Goal: Task Accomplishment & Management: Complete application form

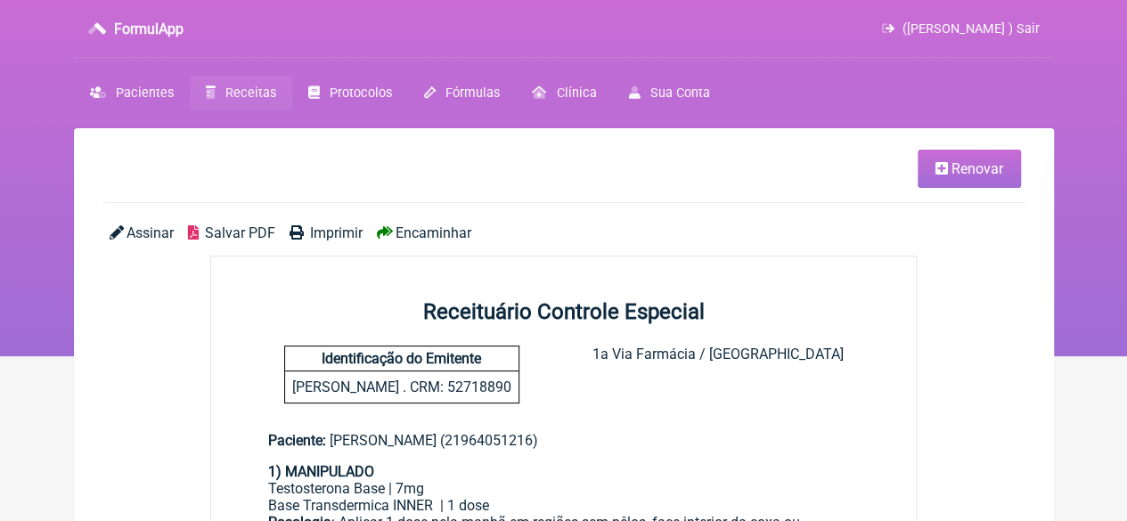
click at [945, 174] on icon at bounding box center [942, 168] width 12 height 14
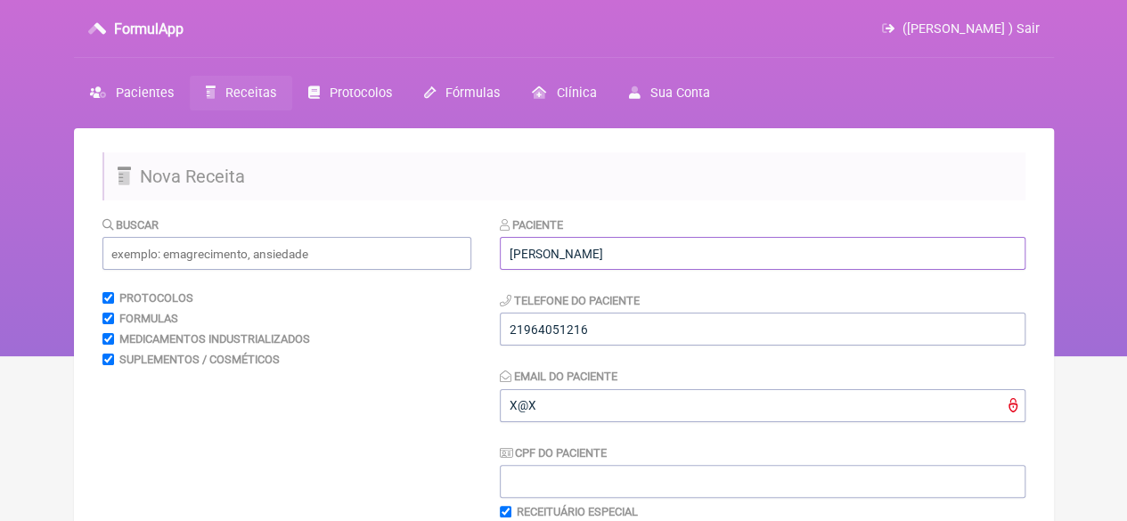
drag, startPoint x: 713, startPoint y: 252, endPoint x: 369, endPoint y: 254, distance: 344.0
paste input "[PERSON_NAME][GEOGRAPHIC_DATA] DA [PERSON_NAME]"
type input "[PERSON_NAME][GEOGRAPHIC_DATA] DA [PERSON_NAME]"
drag, startPoint x: 607, startPoint y: 331, endPoint x: 522, endPoint y: 332, distance: 84.7
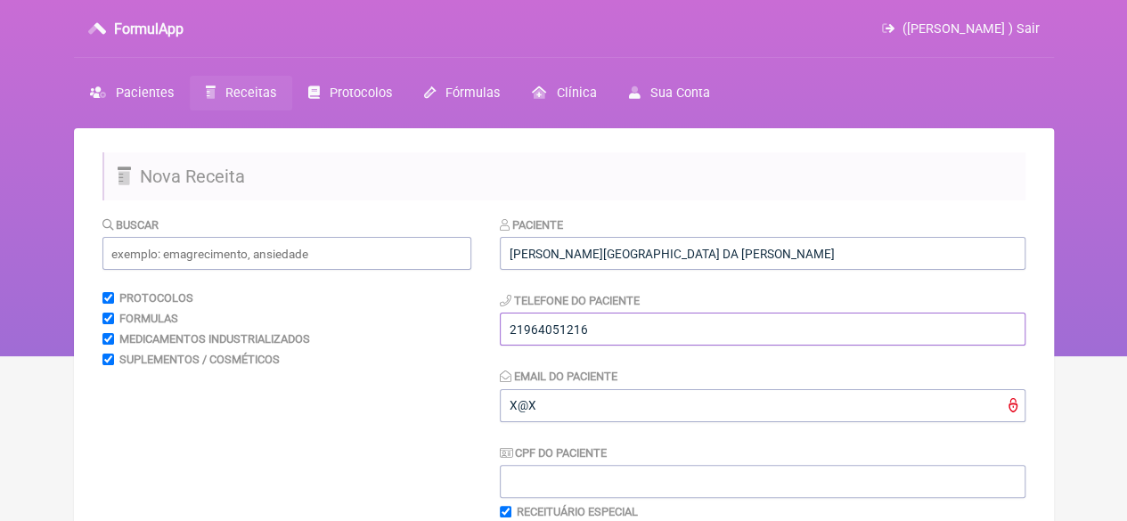
click at [522, 332] on input "21964051216" at bounding box center [763, 329] width 526 height 33
type input "21981528672"
click at [264, 249] on input "text" at bounding box center [286, 253] width 369 height 33
type input "X@X"
drag, startPoint x: 196, startPoint y: 258, endPoint x: 67, endPoint y: 257, distance: 129.2
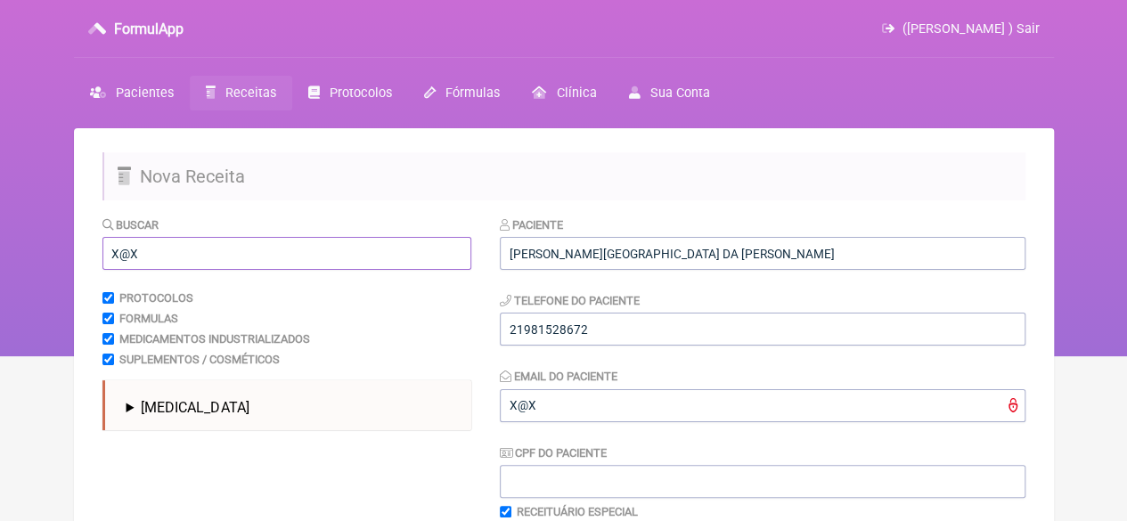
click at [68, 257] on div "FormulApp (Flavio Caldas Caetano ) Sair Pacientes Receitas Protocolos Fórmulas …" at bounding box center [563, 178] width 1127 height 357
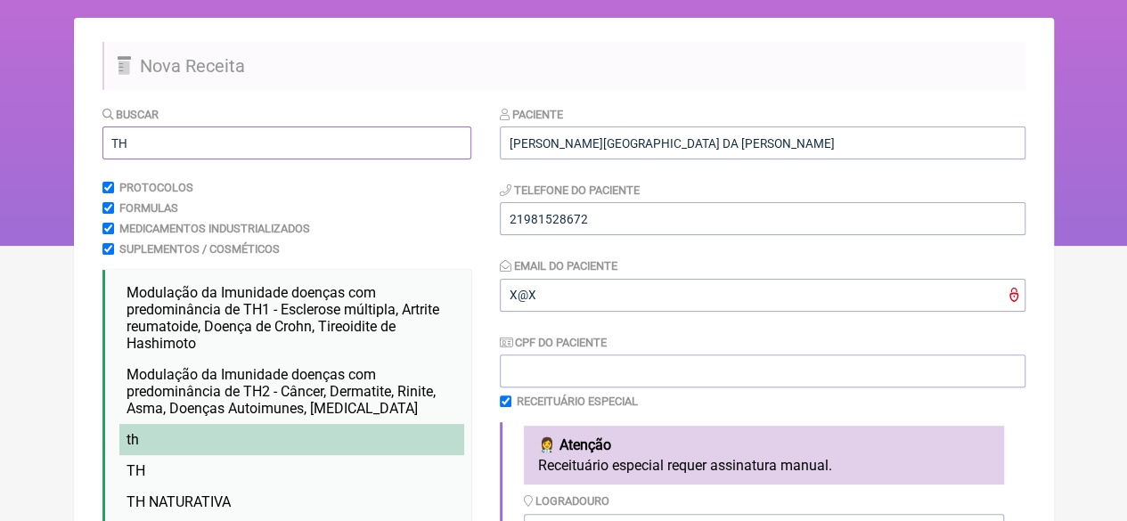
scroll to position [267, 0]
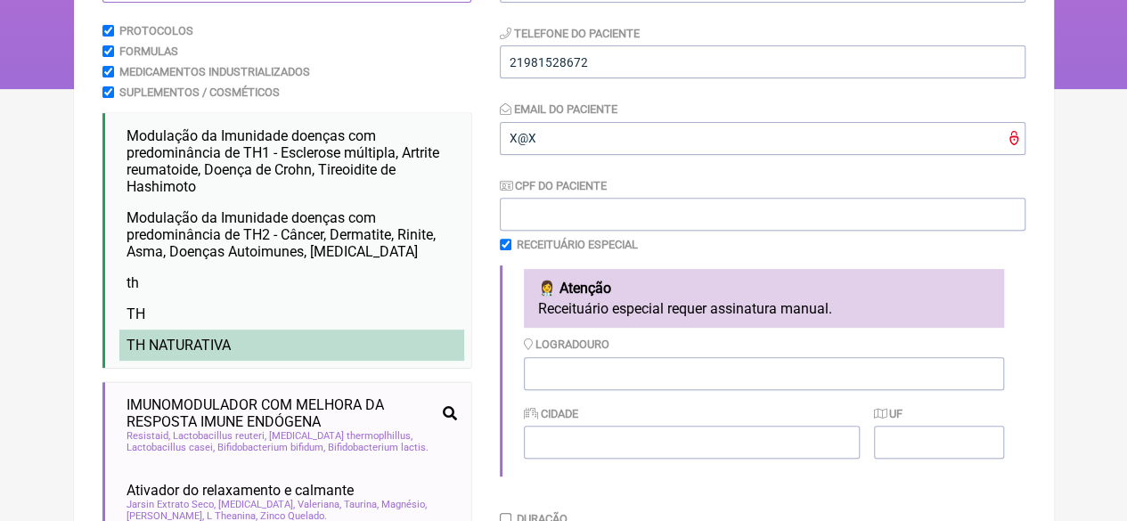
type input "TH"
click at [241, 340] on li "TH NATURATIVA" at bounding box center [291, 345] width 345 height 31
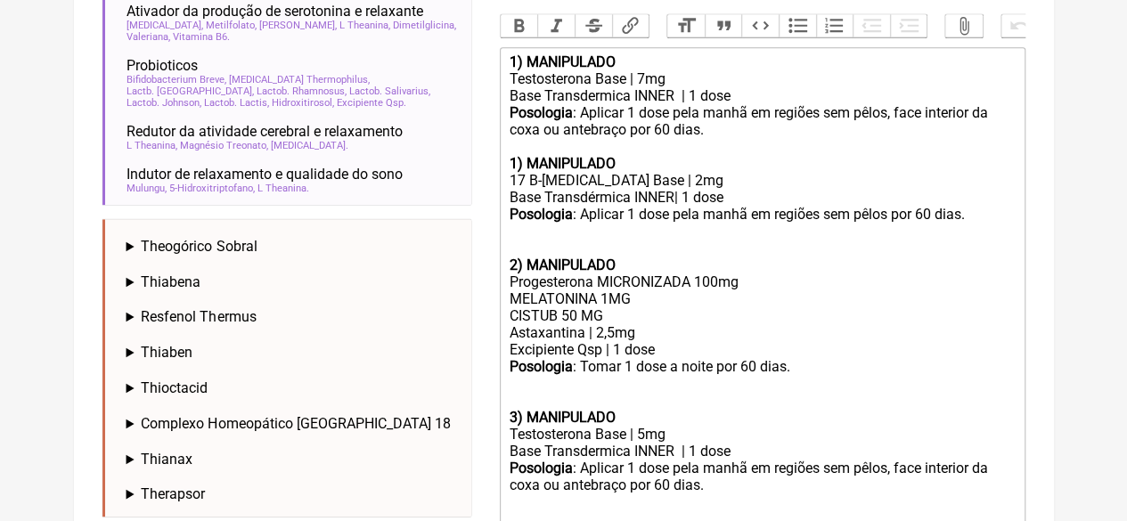
scroll to position [802, 0]
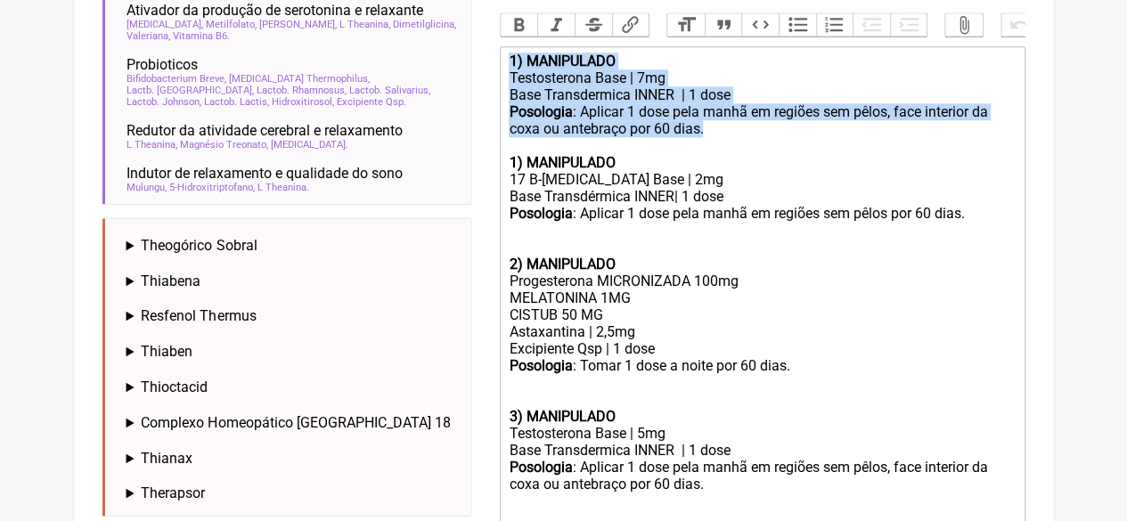
drag, startPoint x: 716, startPoint y: 154, endPoint x: 494, endPoint y: 63, distance: 239.8
click at [494, 63] on form "Buscar TH Protocolos Formulas Medicamentos Industrializados Suplementos / Cosmé…" at bounding box center [563, 22] width 923 height 1217
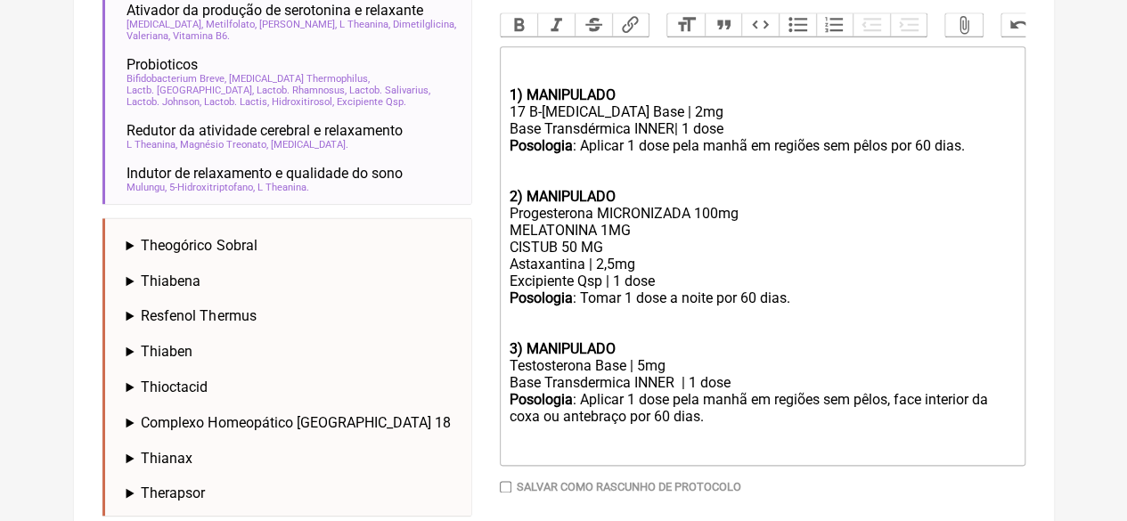
drag, startPoint x: 604, startPoint y: 270, endPoint x: 491, endPoint y: 266, distance: 113.2
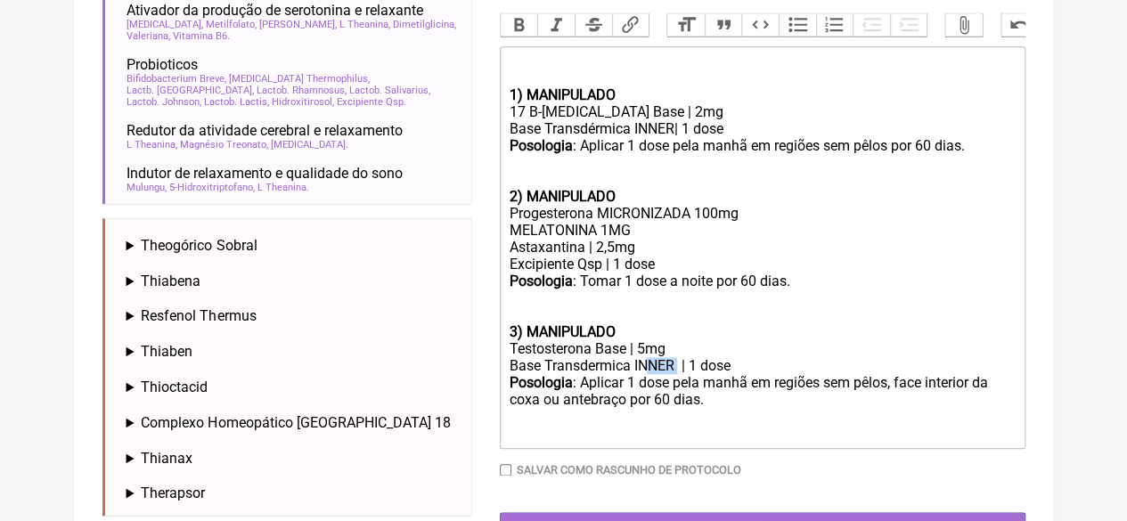
drag, startPoint x: 677, startPoint y: 388, endPoint x: 645, endPoint y: 388, distance: 32.1
click at [645, 374] on div "Base Transdermica INNER | 1 dose" at bounding box center [762, 365] width 506 height 17
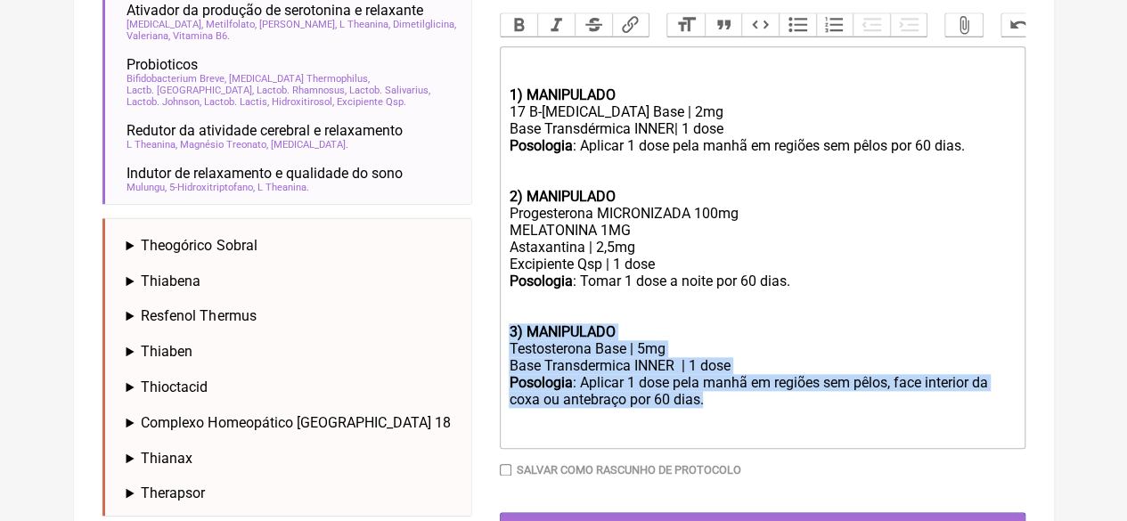
drag, startPoint x: 714, startPoint y: 429, endPoint x: 496, endPoint y: 347, distance: 232.4
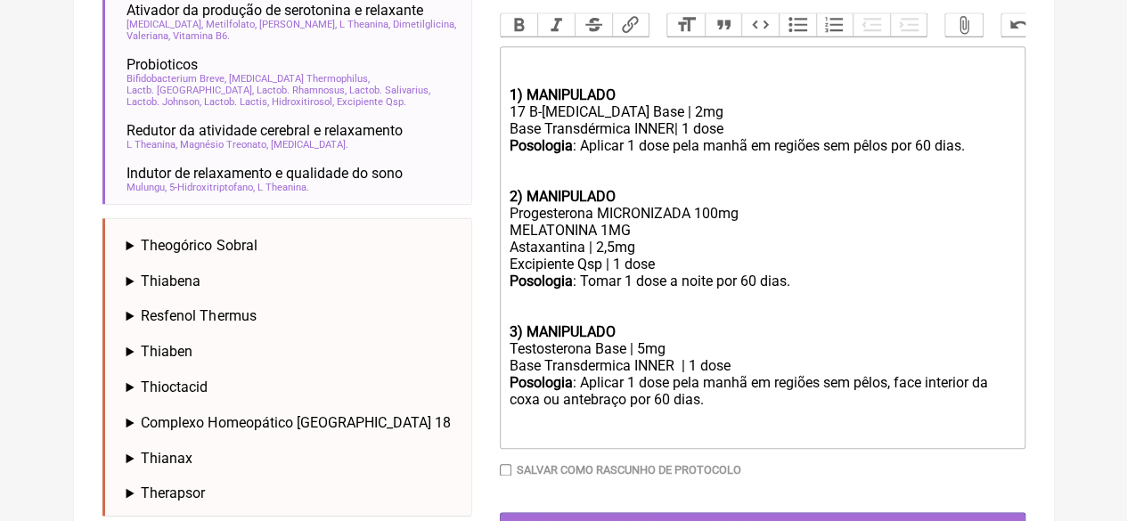
type trix-editor "<div><br><br></div><div><strong>1) MANIPULADO</strong></div><div>17 B-Estradiol…"
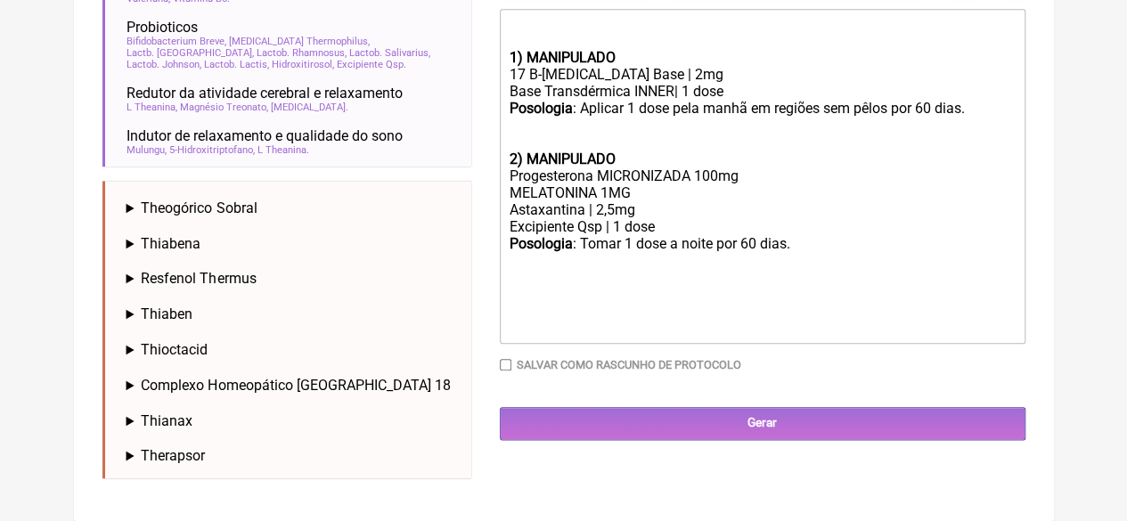
scroll to position [847, 0]
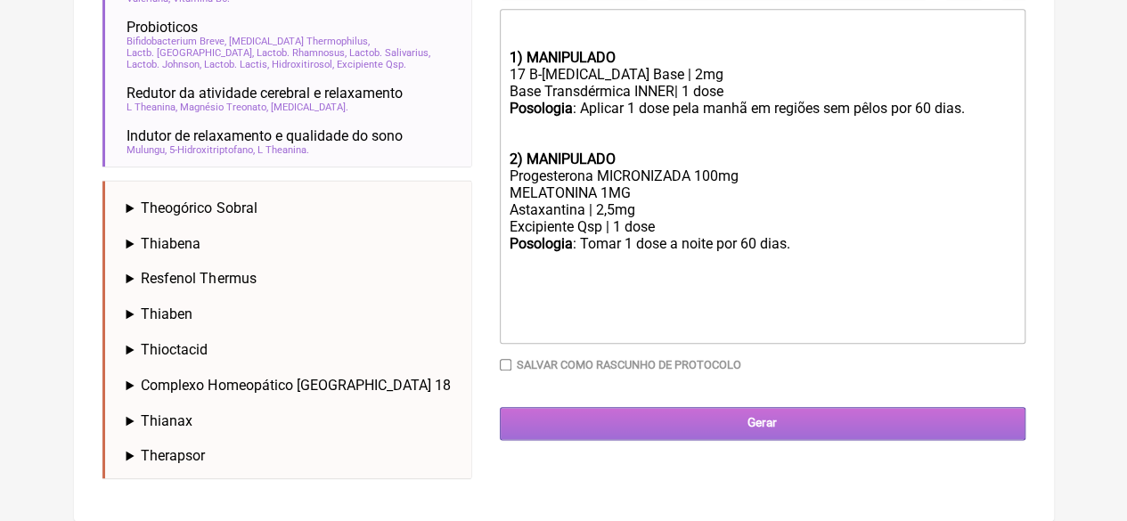
click at [679, 439] on input "Gerar" at bounding box center [763, 423] width 526 height 33
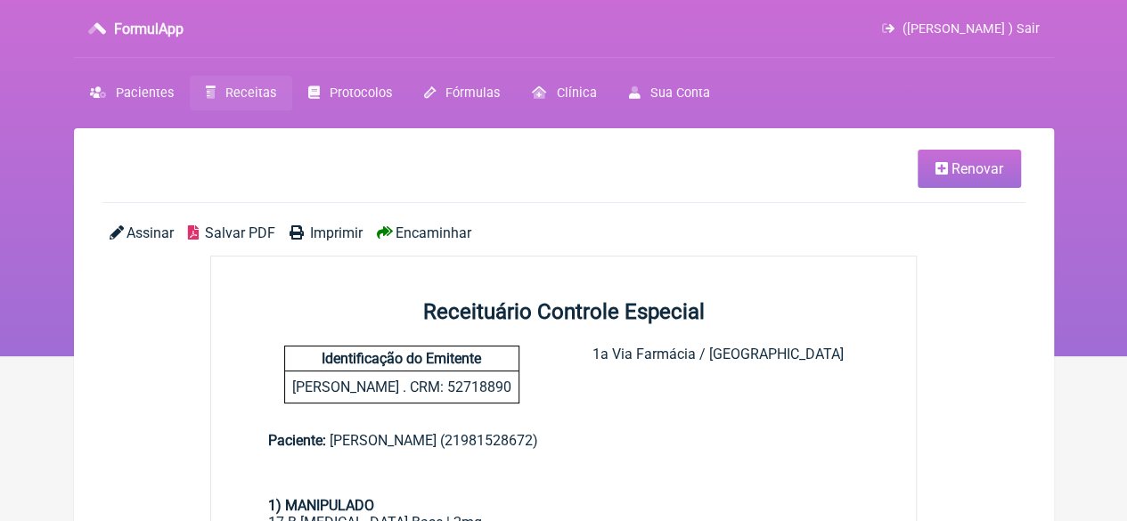
click at [305, 229] on link "Imprimir" at bounding box center [326, 233] width 73 height 17
click at [242, 90] on span "Receitas" at bounding box center [250, 93] width 51 height 15
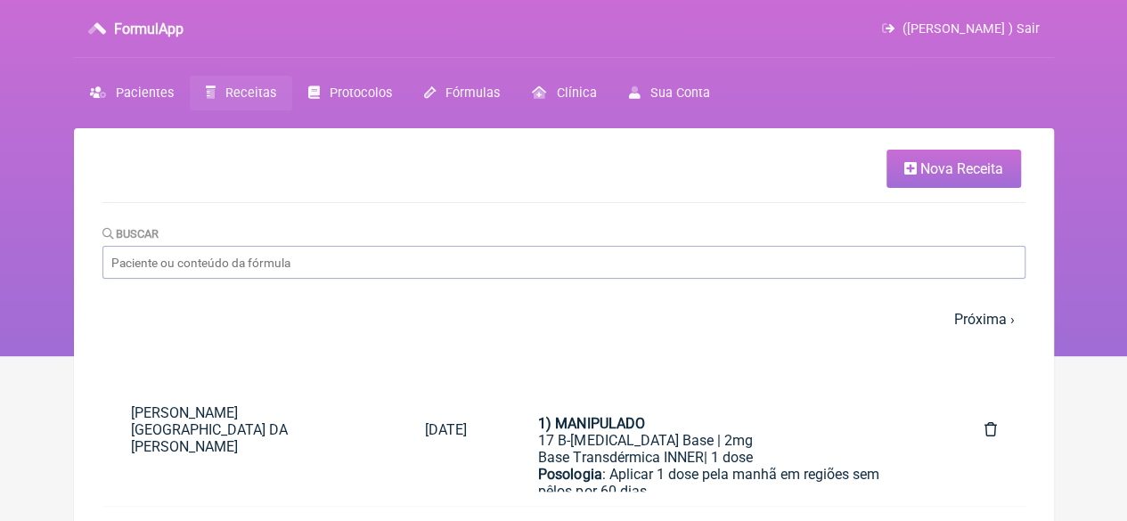
click at [941, 172] on span "Nova Receita" at bounding box center [962, 168] width 83 height 17
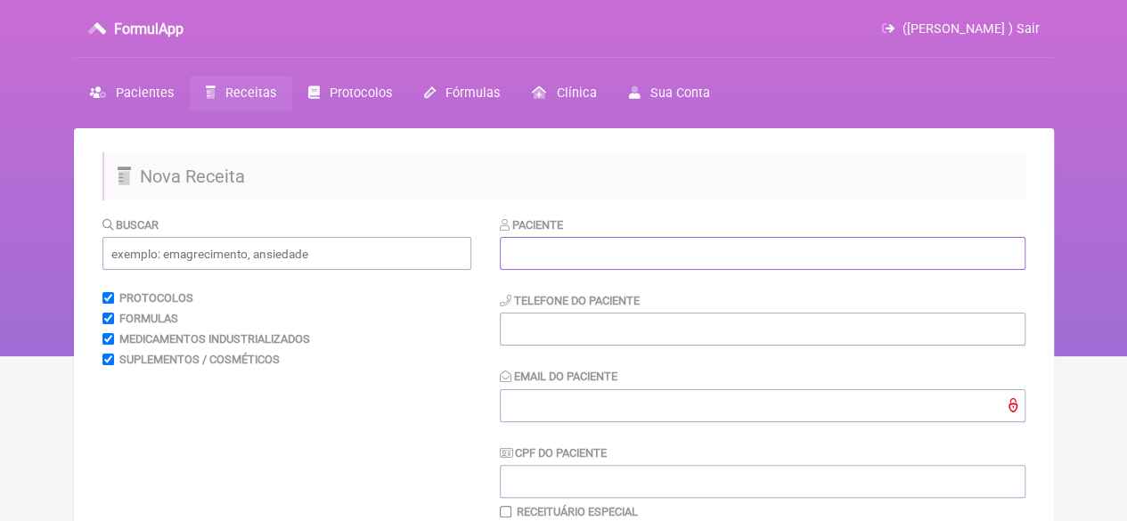
click at [638, 248] on input "text" at bounding box center [763, 253] width 526 height 33
paste input "[PERSON_NAME]"
type input "[PERSON_NAME]"
click at [602, 322] on input "tel" at bounding box center [763, 329] width 526 height 33
type input "21964153895"
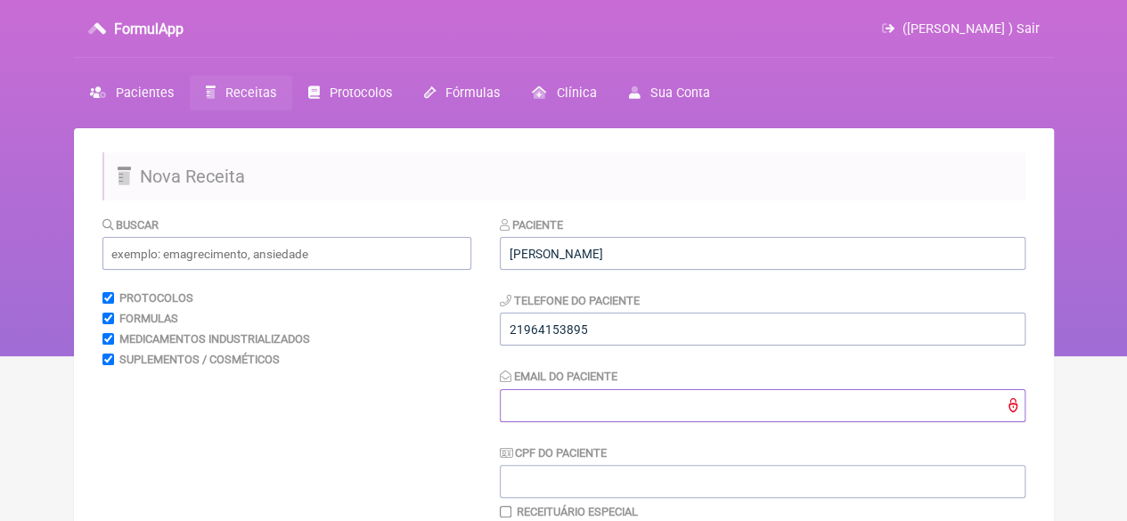
click at [590, 414] on input "Email do Paciente" at bounding box center [763, 405] width 526 height 33
type input "X@X"
click at [225, 247] on input "text" at bounding box center [286, 253] width 369 height 33
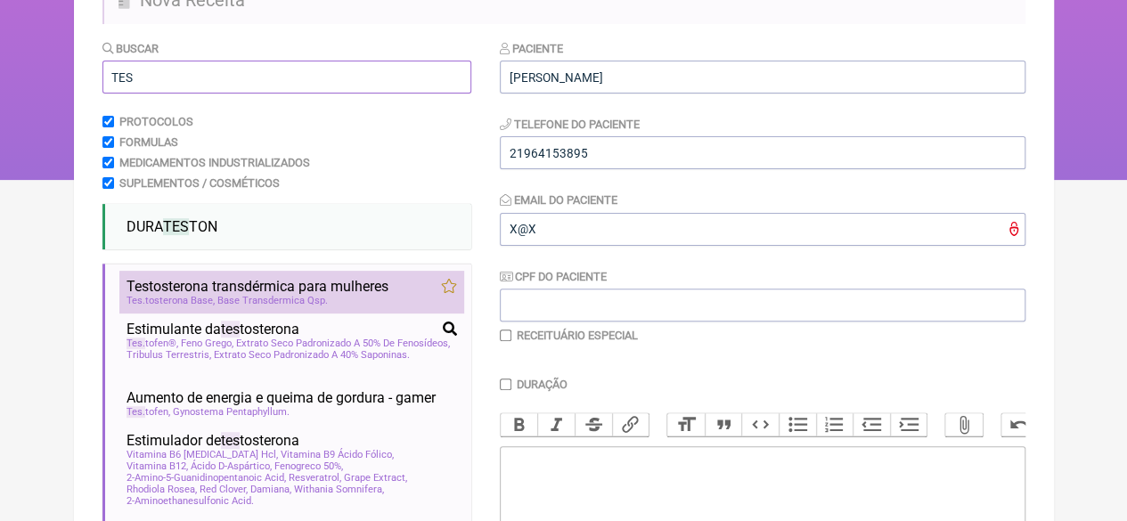
scroll to position [178, 0]
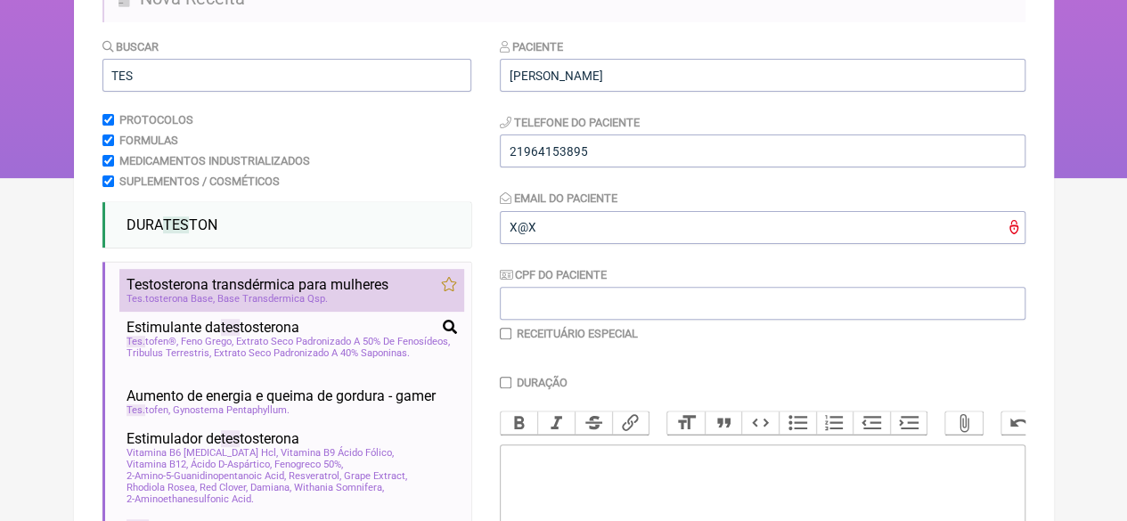
click at [283, 285] on span "Tes tosterona transdérmica para mulheres" at bounding box center [258, 284] width 262 height 17
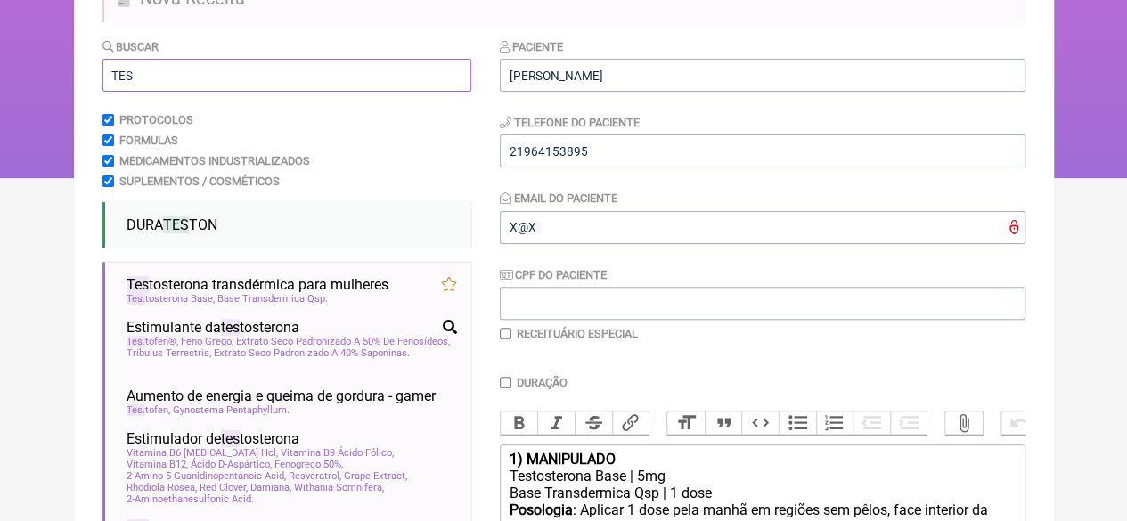
drag, startPoint x: 157, startPoint y: 81, endPoint x: 66, endPoint y: 81, distance: 90.9
click at [61, 81] on div "FormulApp (Flavio Caldas Caetano ) Sair Pacientes Receitas Protocolos Fórmulas …" at bounding box center [563, 0] width 1127 height 357
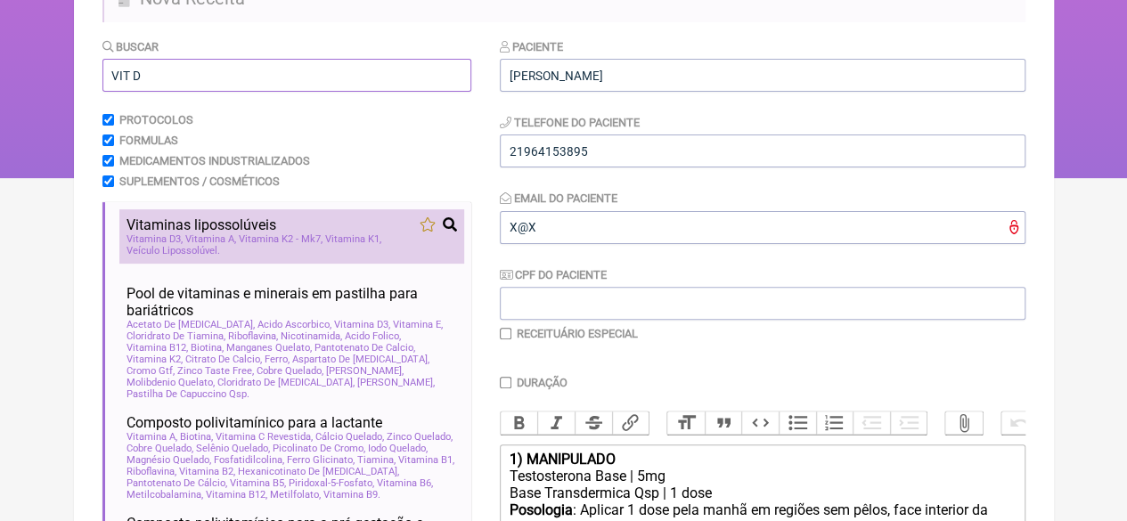
type input "VIT D"
click at [216, 225] on span "Vitaminas lipossolúveis" at bounding box center [202, 225] width 150 height 17
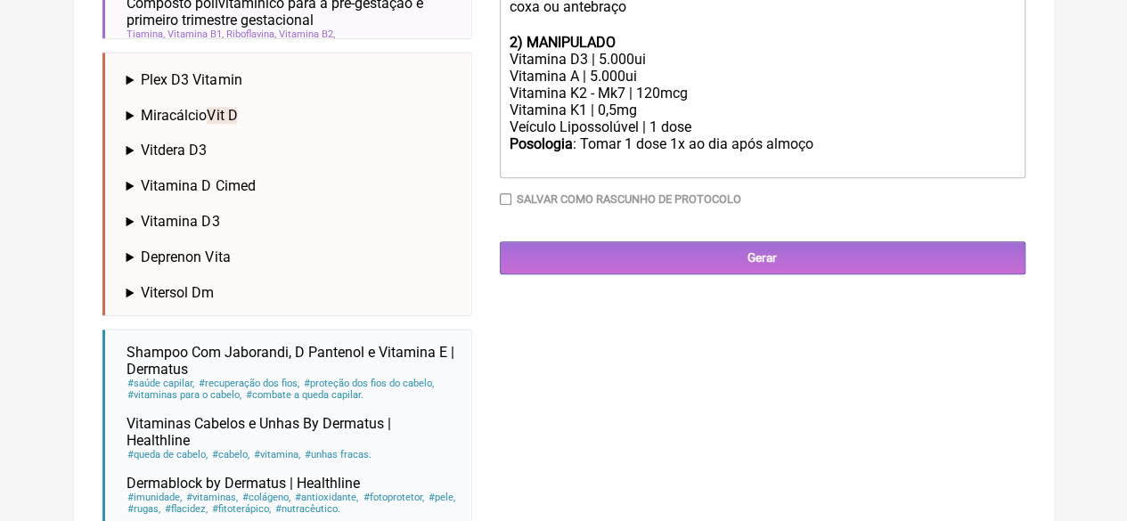
scroll to position [706, 0]
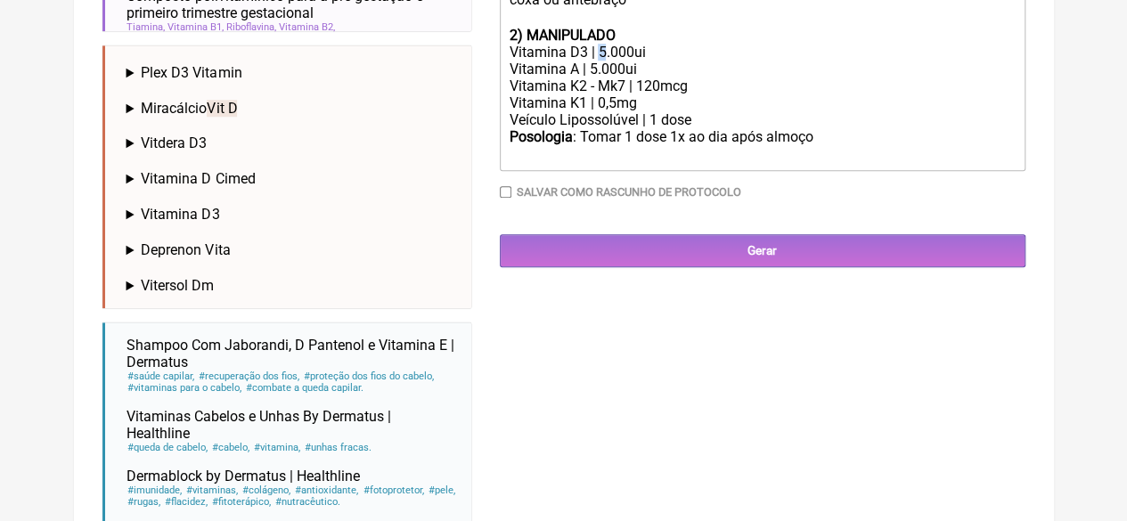
click at [596, 61] on div "Vitamina D3 | 5.000ui" at bounding box center [762, 52] width 506 height 17
click at [592, 78] on div "Vitamina A | 5.000ui" at bounding box center [762, 69] width 506 height 17
type trix-editor "<div><strong>1) MANIPULADO</strong></div><div>Testosterona Base | 5mg</div><div…"
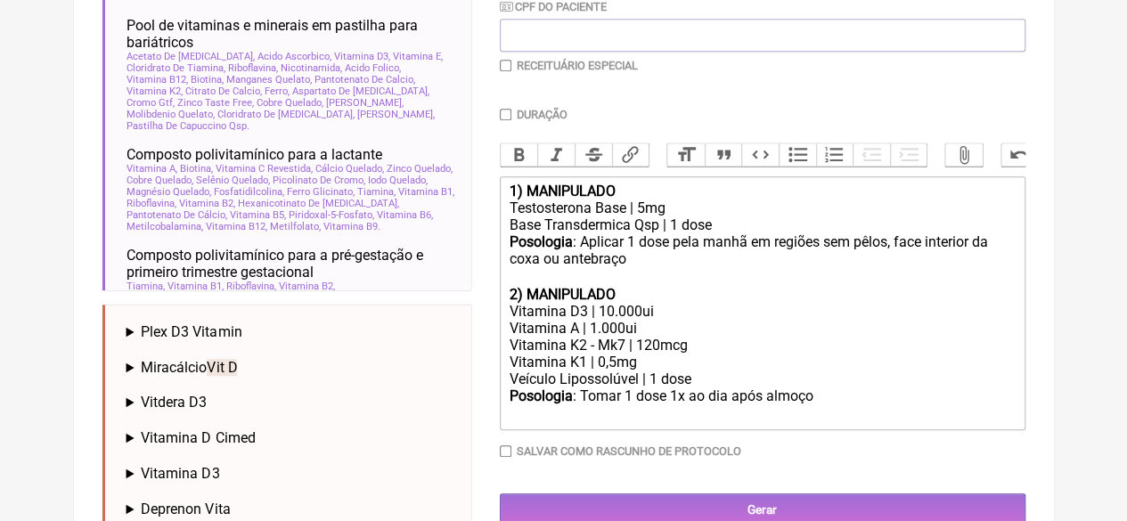
scroll to position [349, 0]
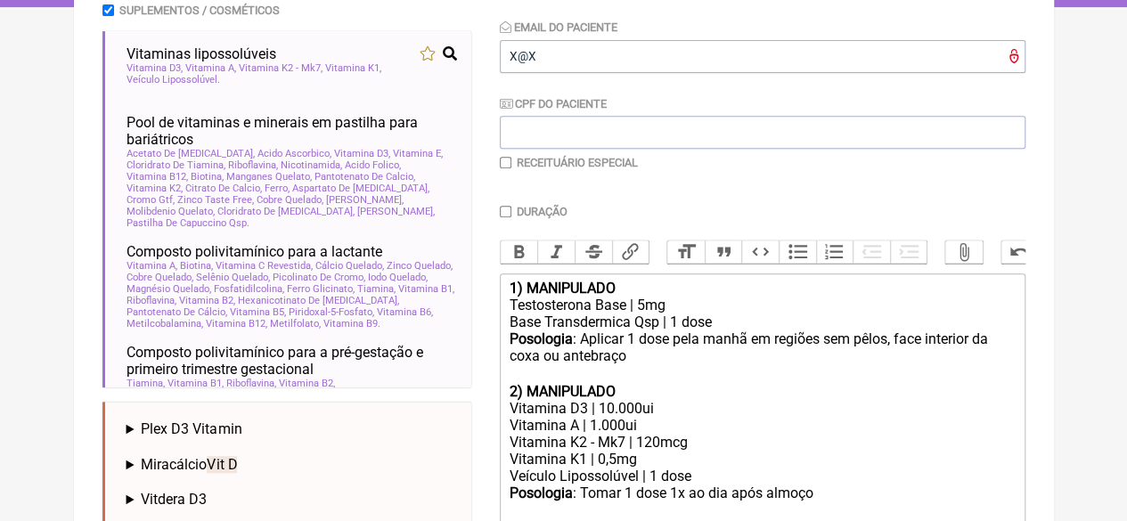
click at [503, 164] on input "checkbox" at bounding box center [506, 163] width 12 height 12
checkbox input "true"
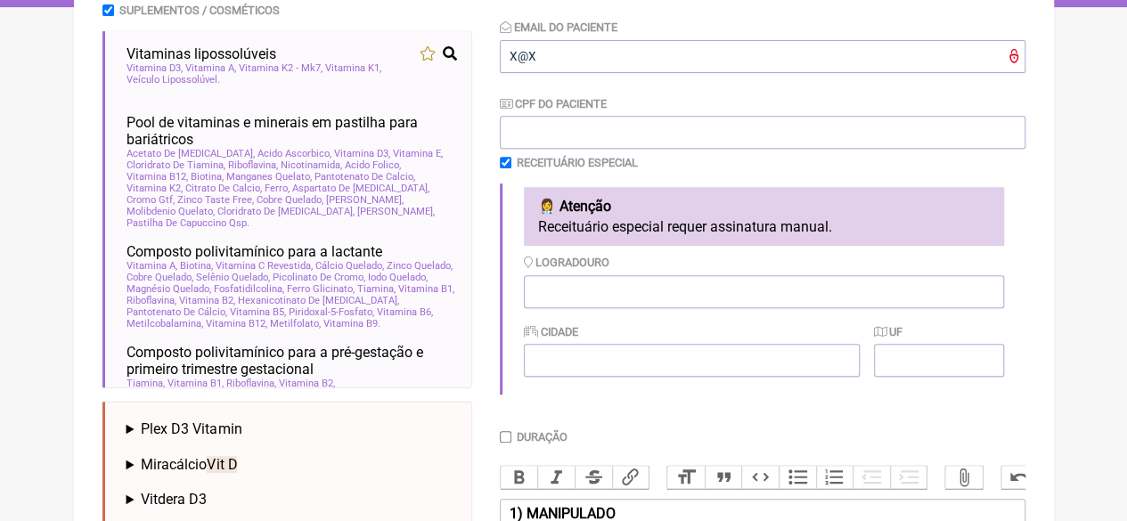
click at [508, 443] on input "Duração" at bounding box center [506, 437] width 12 height 12
checkbox input "true"
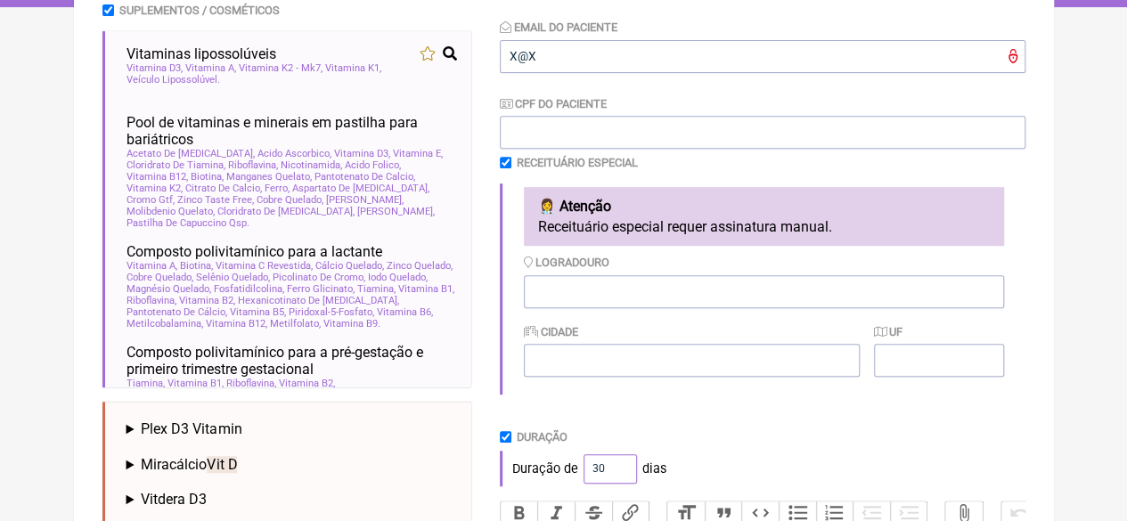
drag, startPoint x: 600, startPoint y: 470, endPoint x: 566, endPoint y: 463, distance: 34.4
click at [569, 473] on div "Duração de 30 dias" at bounding box center [763, 469] width 526 height 36
type input "45"
click at [660, 413] on div "Paciente ELIANE ARAUJO DAMASCENO DA SILVA Telefone do Paciente 21964153895 Emai…" at bounding box center [763, 379] width 526 height 1027
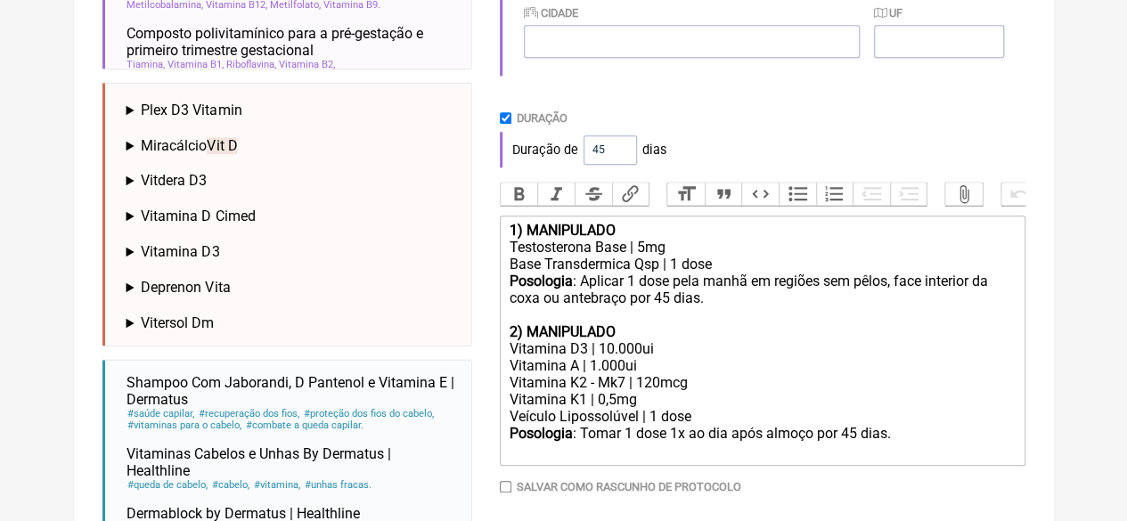
scroll to position [758, 0]
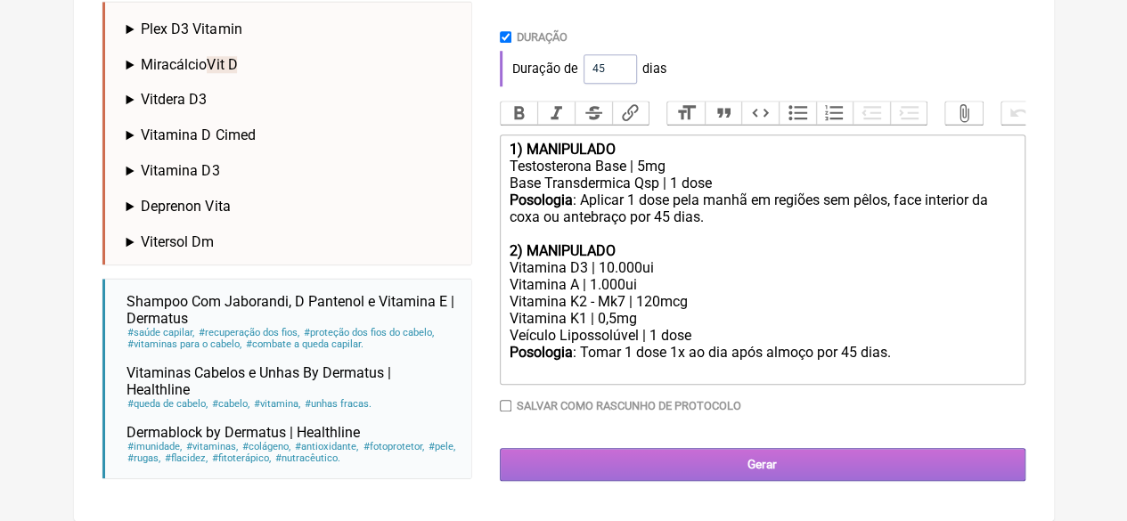
click at [724, 477] on input "Gerar" at bounding box center [763, 464] width 526 height 33
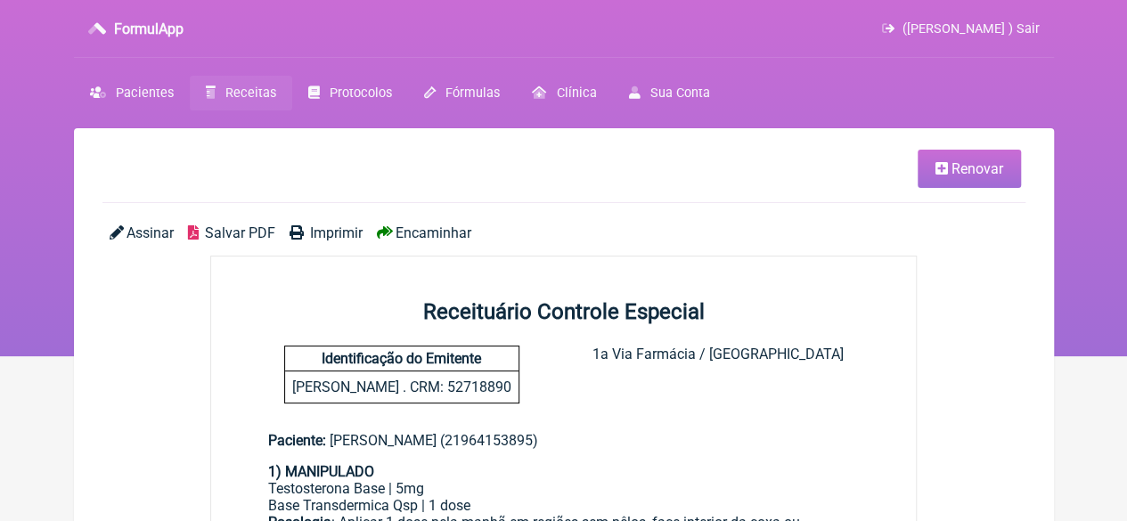
click at [959, 166] on span "Renovar" at bounding box center [978, 168] width 52 height 17
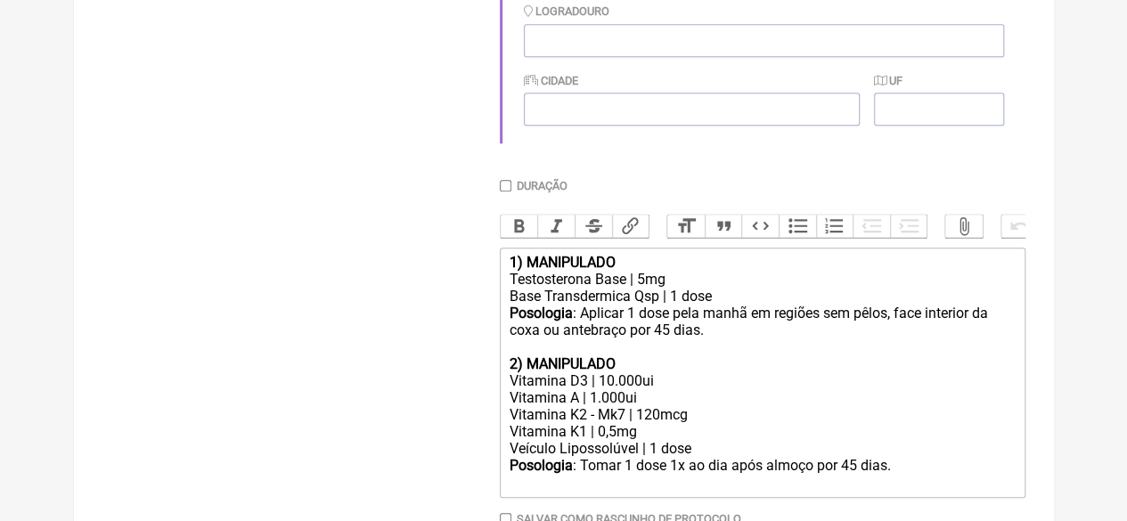
scroll to position [624, 0]
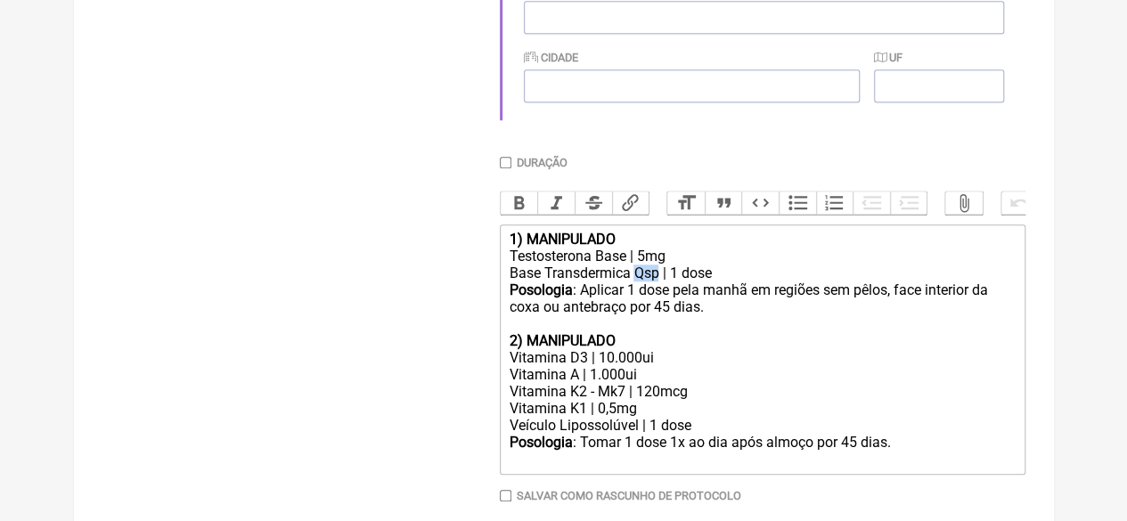
drag, startPoint x: 658, startPoint y: 292, endPoint x: 635, endPoint y: 291, distance: 22.3
click at [635, 282] on div "Base Transdermica Qsp | 1 dose" at bounding box center [762, 273] width 506 height 17
type trix-editor "<div><strong>1) MANIPULADO</strong></div><div>Testosterona Base | 5mg</div><div…"
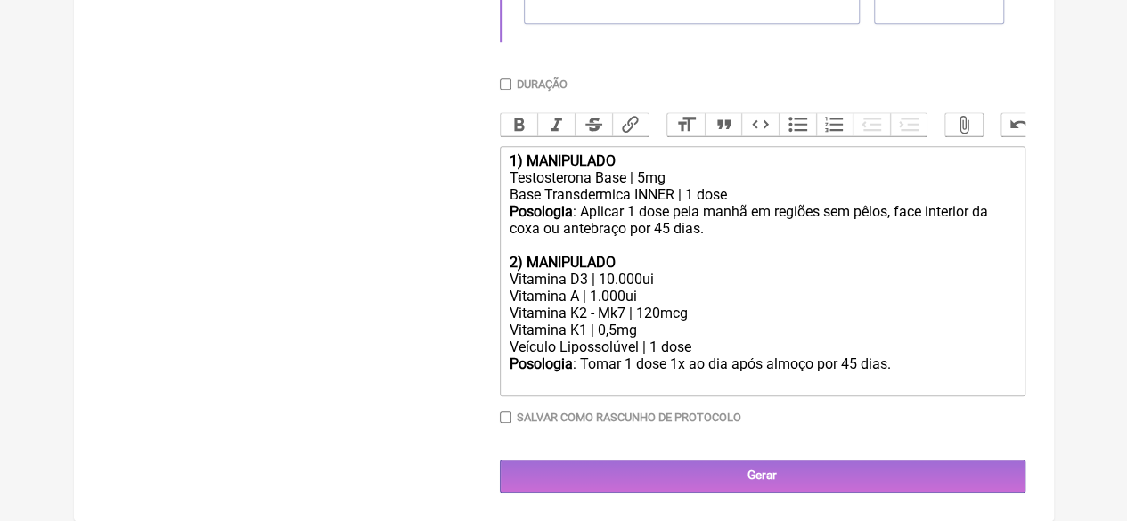
scroll to position [723, 0]
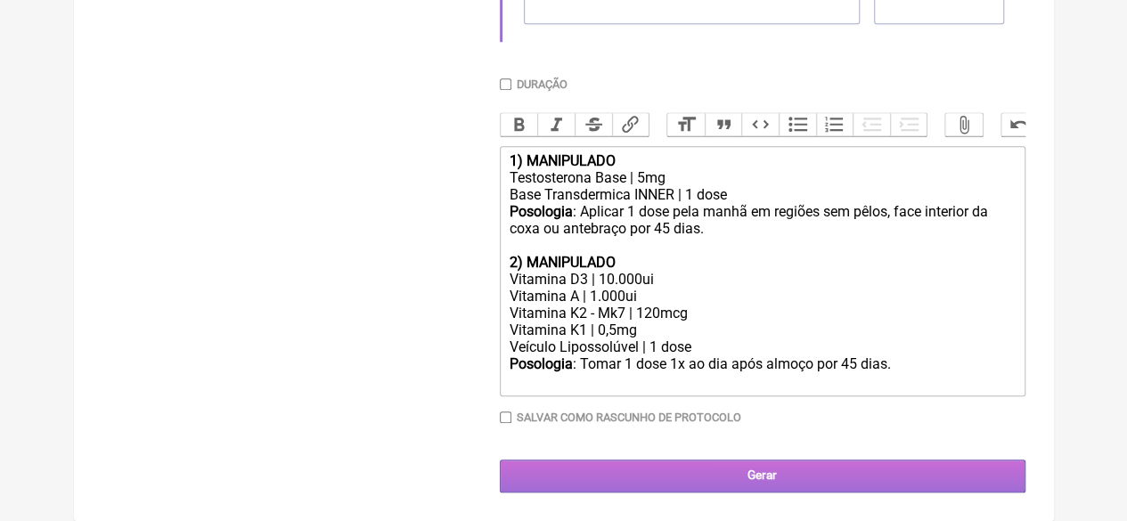
click at [795, 475] on input "Gerar" at bounding box center [763, 476] width 526 height 33
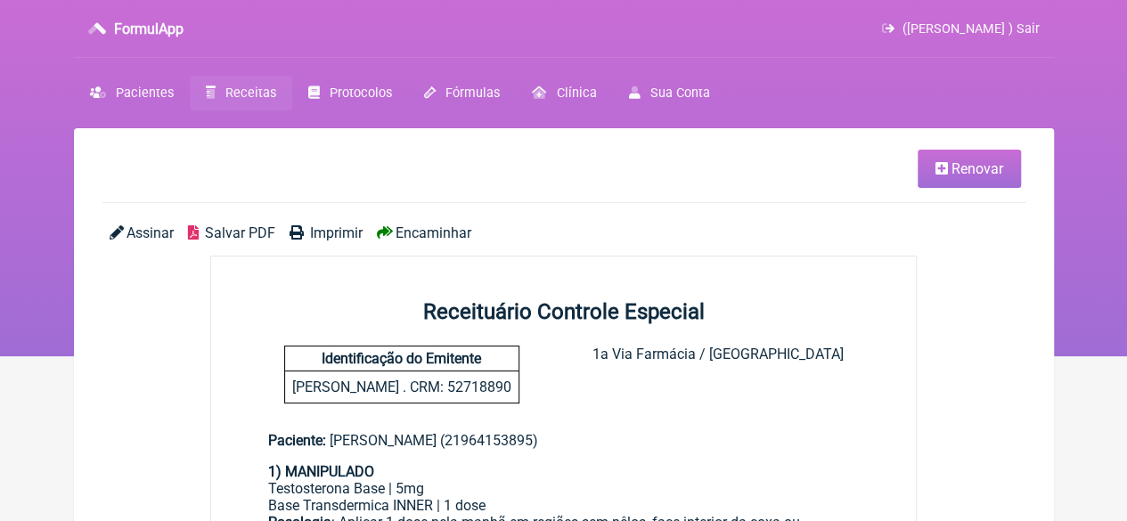
click at [321, 228] on span "Imprimir" at bounding box center [336, 233] width 53 height 17
click at [152, 86] on span "Pacientes" at bounding box center [145, 93] width 58 height 15
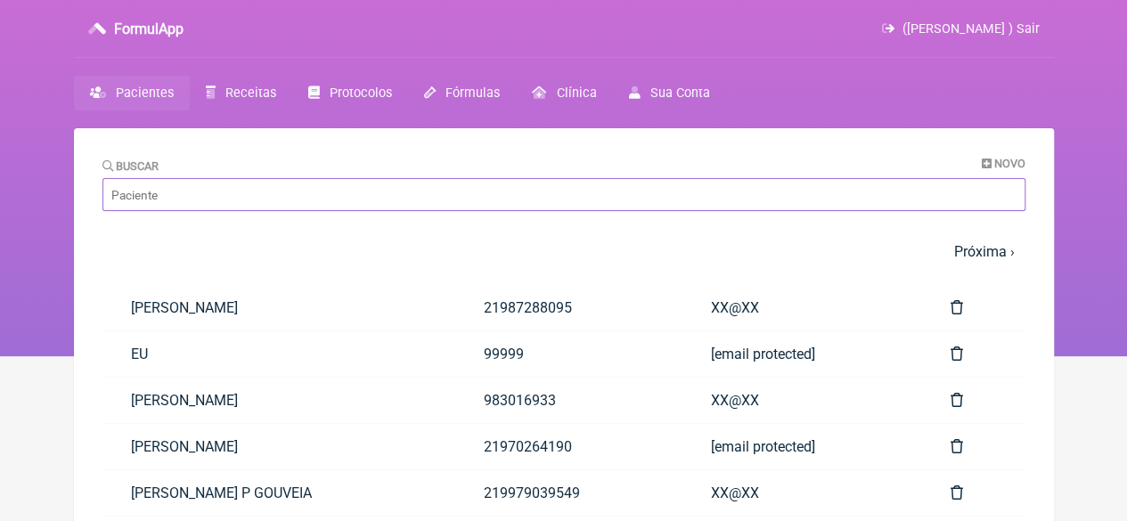
click at [318, 193] on input "Buscar" at bounding box center [563, 194] width 923 height 33
paste input "[PERSON_NAME]"
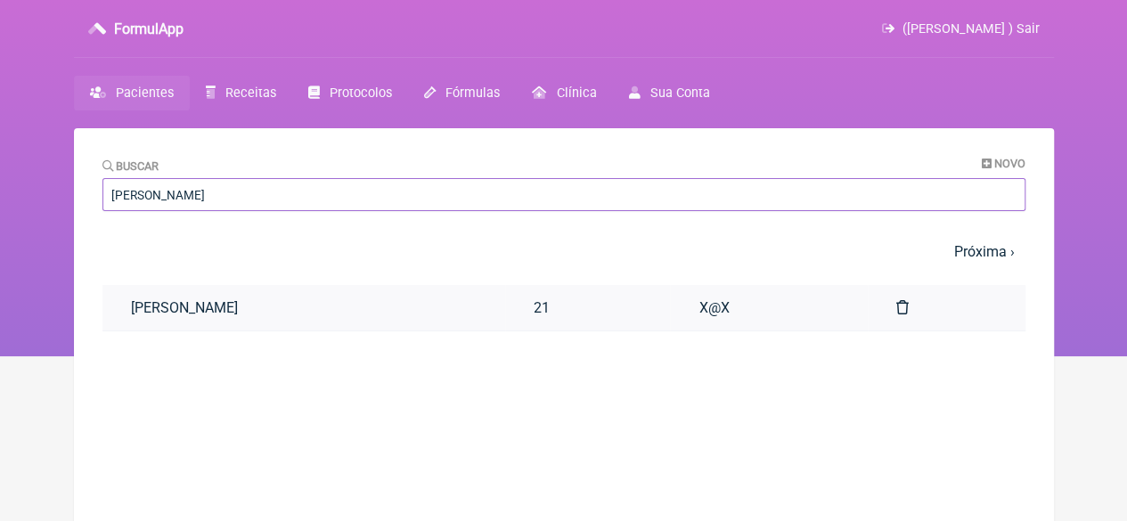
type input "[PERSON_NAME]"
click at [297, 299] on link "[PERSON_NAME]" at bounding box center [303, 307] width 403 height 45
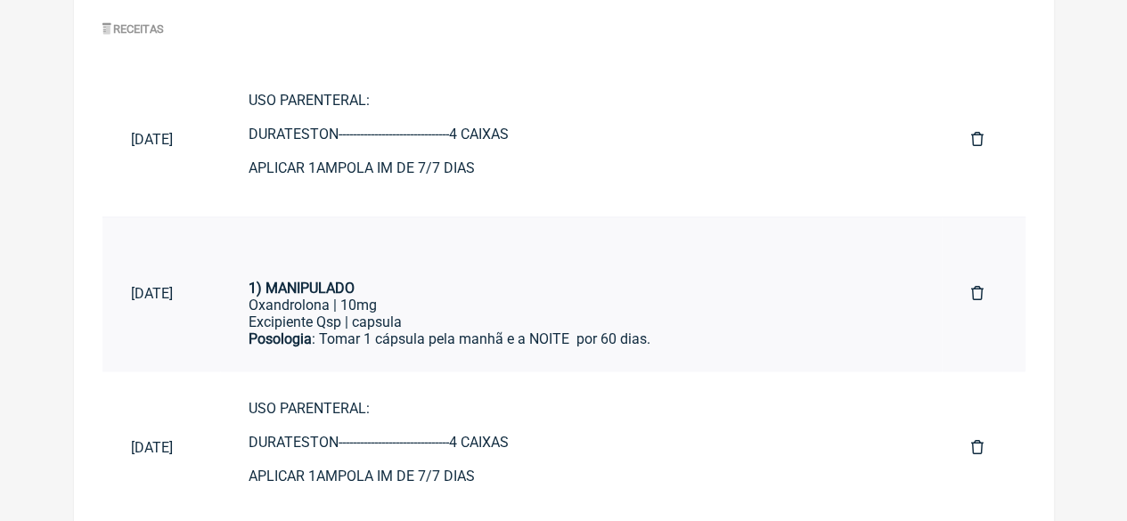
click at [497, 321] on div "Excipiente Qsp | capsula" at bounding box center [581, 322] width 665 height 17
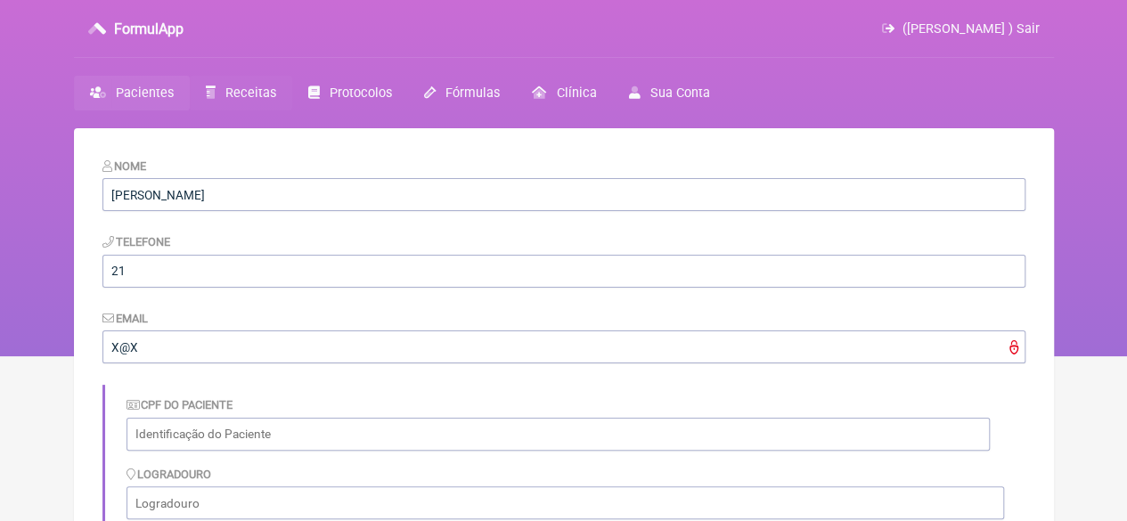
drag, startPoint x: 242, startPoint y: 91, endPoint x: 252, endPoint y: 108, distance: 19.6
click at [242, 90] on span "Receitas" at bounding box center [250, 93] width 51 height 15
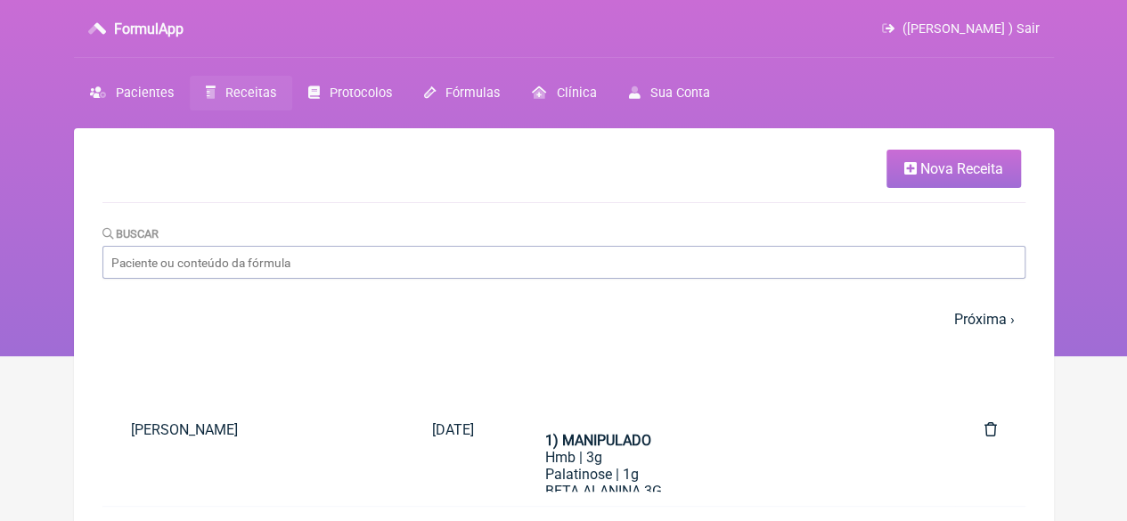
click at [924, 168] on span "Nova Receita" at bounding box center [962, 168] width 83 height 17
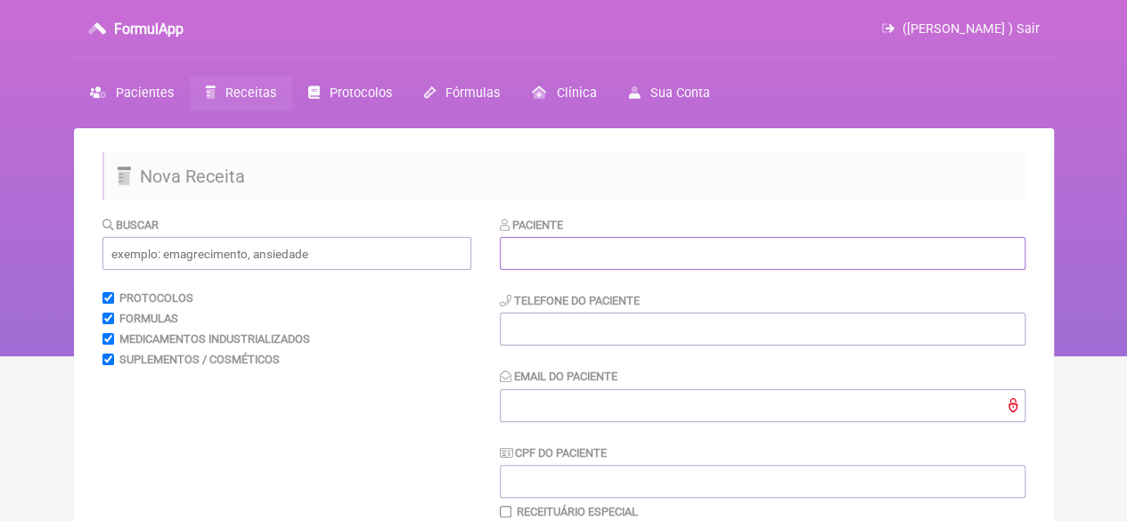
click at [627, 250] on input "text" at bounding box center [763, 253] width 526 height 33
paste input "[PERSON_NAME]"
type input "[PERSON_NAME]"
click at [596, 332] on input "tel" at bounding box center [763, 329] width 526 height 33
type input "21"
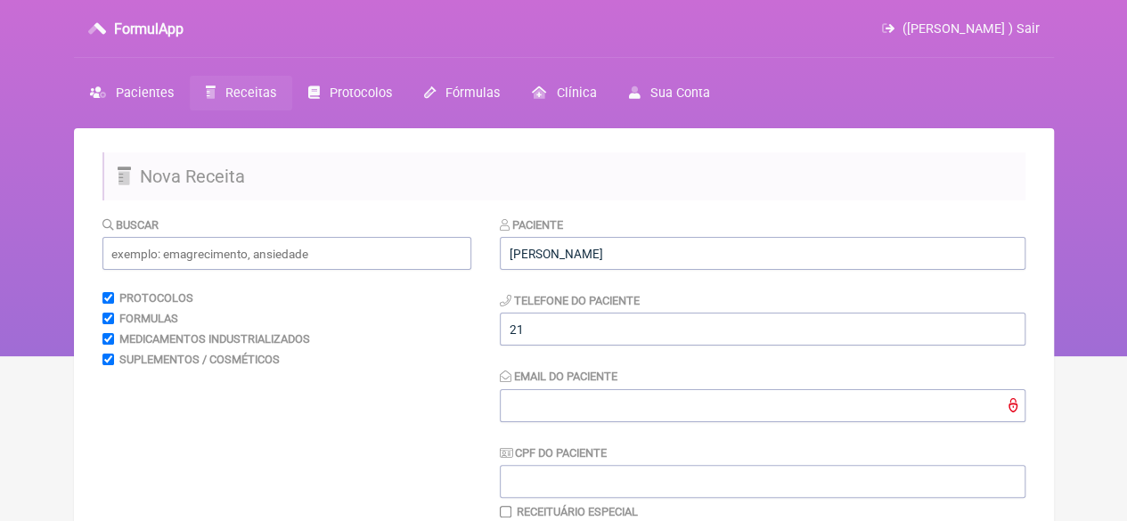
drag, startPoint x: 578, startPoint y: 424, endPoint x: 590, endPoint y: 418, distance: 14.0
click at [578, 423] on div "Paciente HELEN DE ALMEIDA BARBOSA NUNES Telefone do Paciente 21 Email do Pacien…" at bounding box center [763, 368] width 526 height 304
click at [585, 418] on input "Email do Paciente" at bounding box center [763, 405] width 526 height 33
type input "X@X"
click at [281, 260] on input "text" at bounding box center [286, 253] width 369 height 33
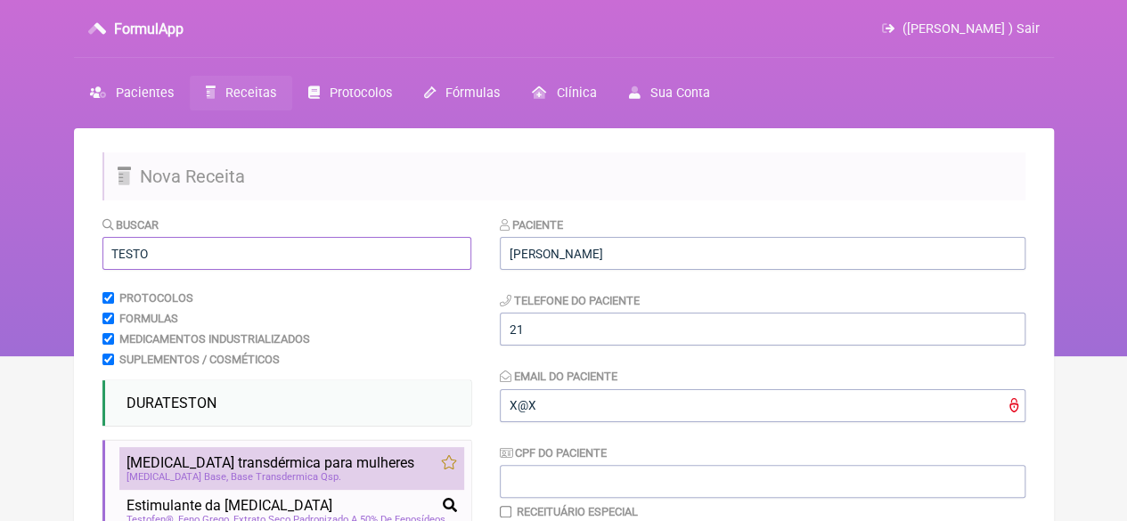
type input "TESTO"
drag, startPoint x: 283, startPoint y: 467, endPoint x: 317, endPoint y: 460, distance: 34.6
click at [283, 465] on span "Testosterona transdérmica para mulheres" at bounding box center [271, 463] width 288 height 17
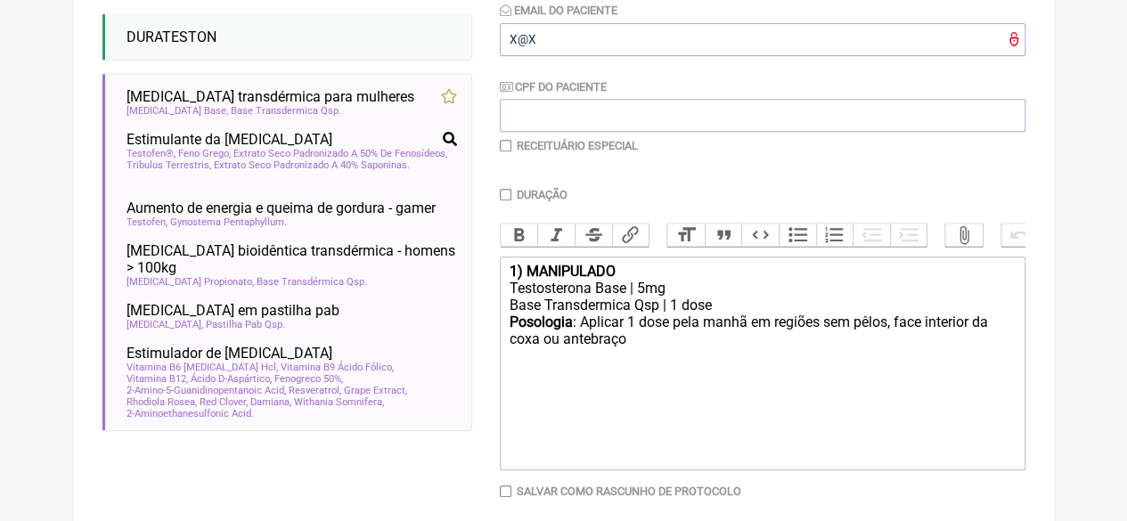
scroll to position [413, 0]
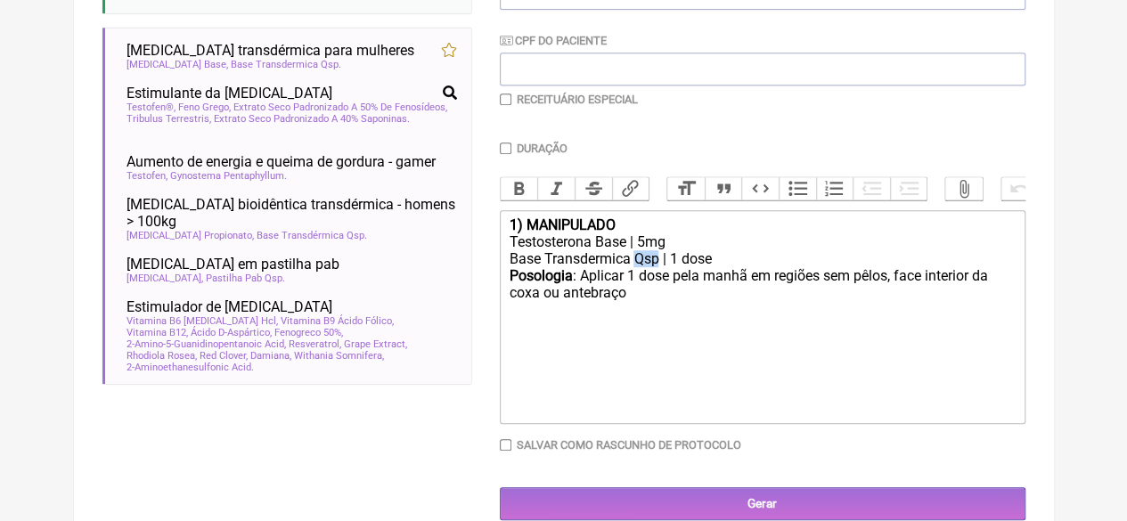
drag, startPoint x: 657, startPoint y: 274, endPoint x: 635, endPoint y: 270, distance: 21.7
click at [635, 267] on div "Base Transdermica Qsp | 1 dose" at bounding box center [762, 258] width 506 height 17
type trix-editor "<div><strong>1) MANIPULADO</strong></div><div>Testosterona Base | 5mg</div><div…"
click at [512, 99] on div "Receituário Especial" at bounding box center [763, 99] width 526 height 13
click at [507, 94] on input "checkbox" at bounding box center [506, 100] width 12 height 12
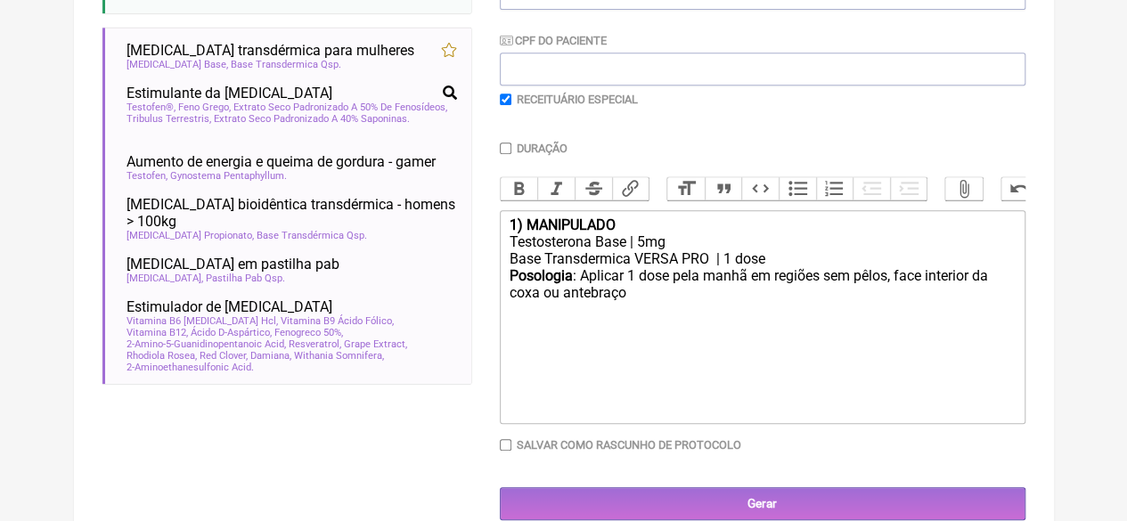
checkbox input "true"
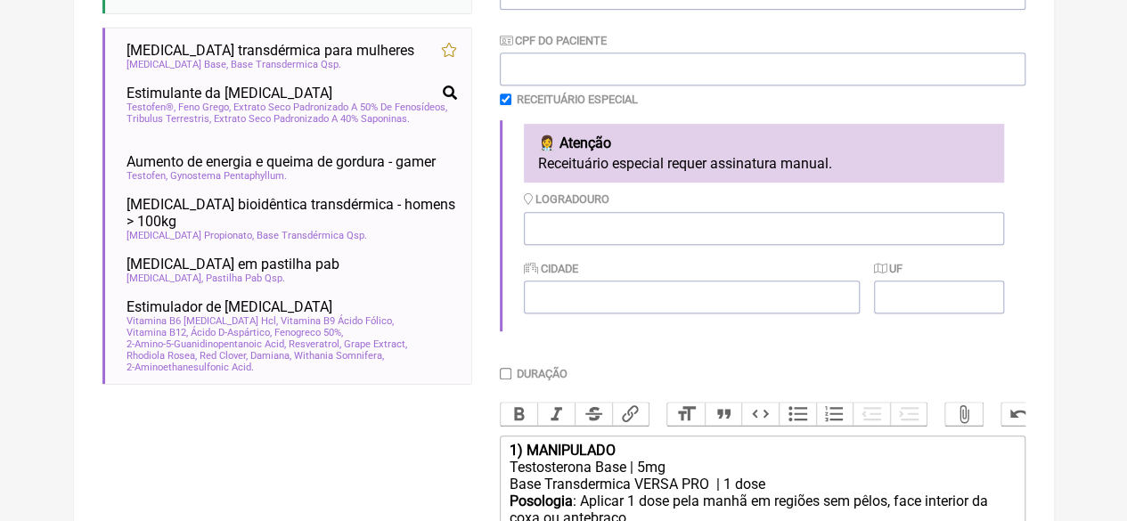
click at [505, 373] on input "Duração" at bounding box center [506, 374] width 12 height 12
checkbox input "true"
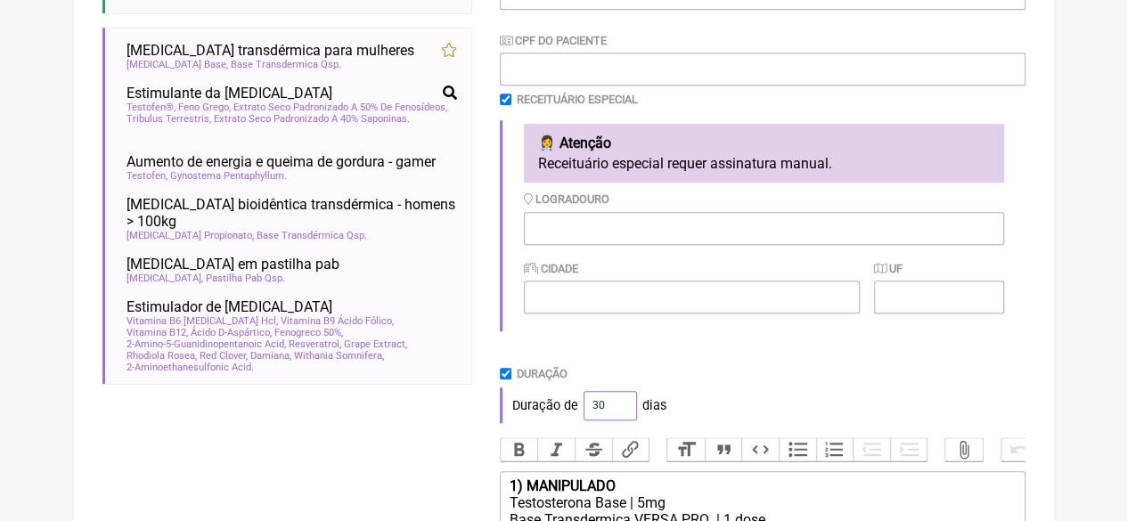
drag, startPoint x: 602, startPoint y: 405, endPoint x: 656, endPoint y: 379, distance: 60.2
click at [565, 407] on div "Duração de 30 dias" at bounding box center [763, 406] width 526 height 36
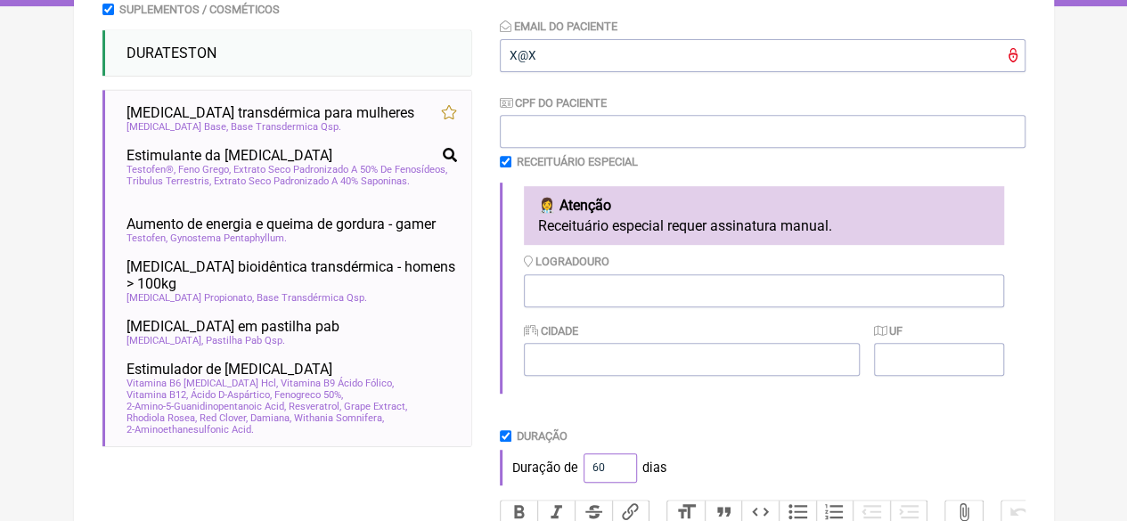
scroll to position [324, 0]
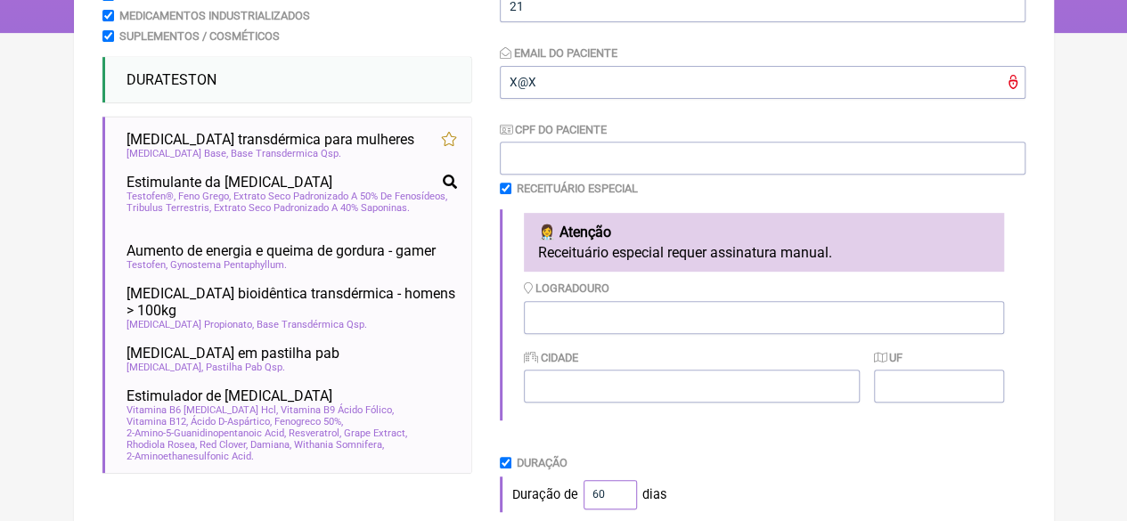
type input "60"
click at [725, 470] on div "Duração" at bounding box center [763, 462] width 526 height 13
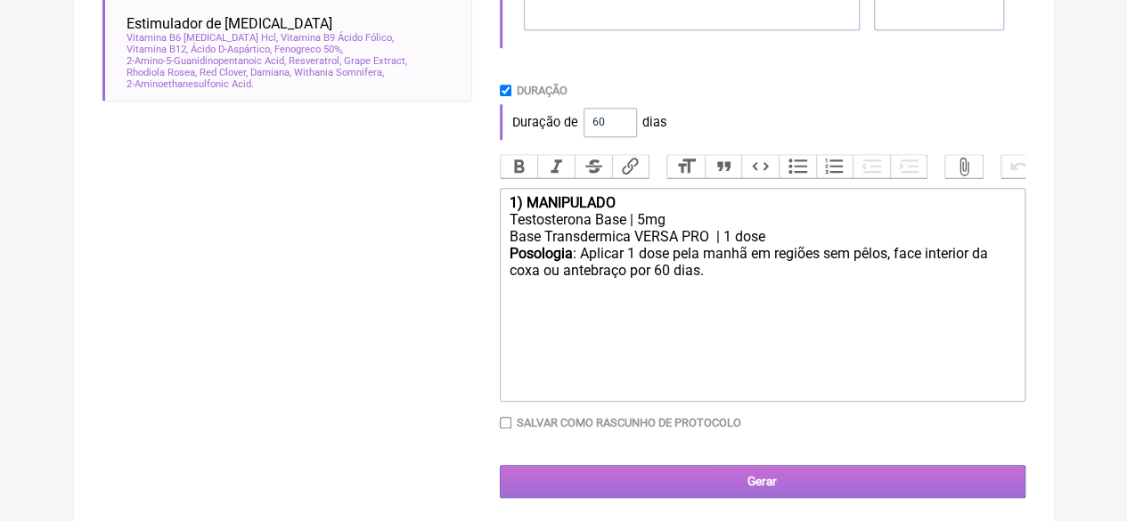
scroll to position [718, 0]
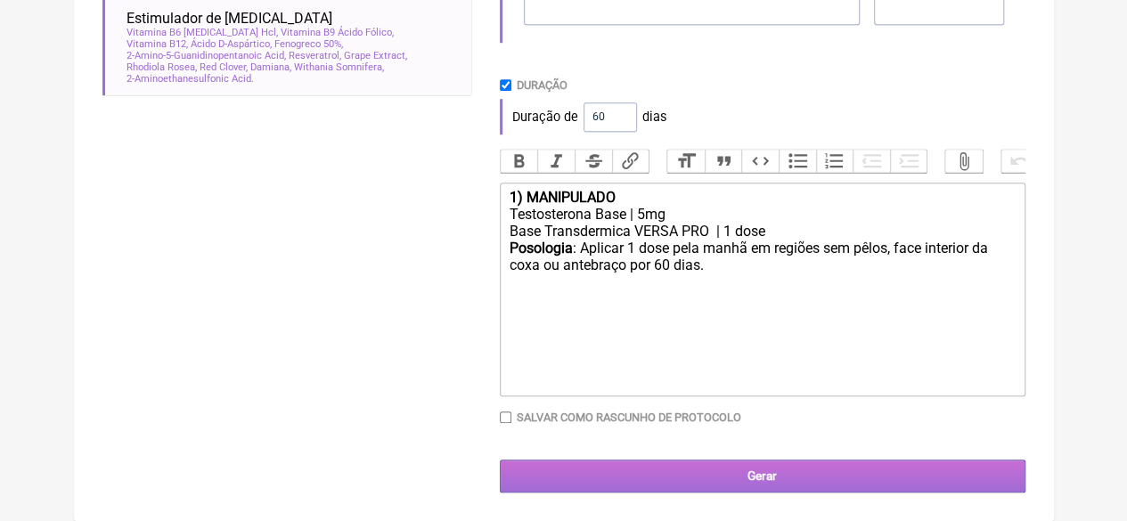
click at [725, 484] on input "Gerar" at bounding box center [763, 476] width 526 height 33
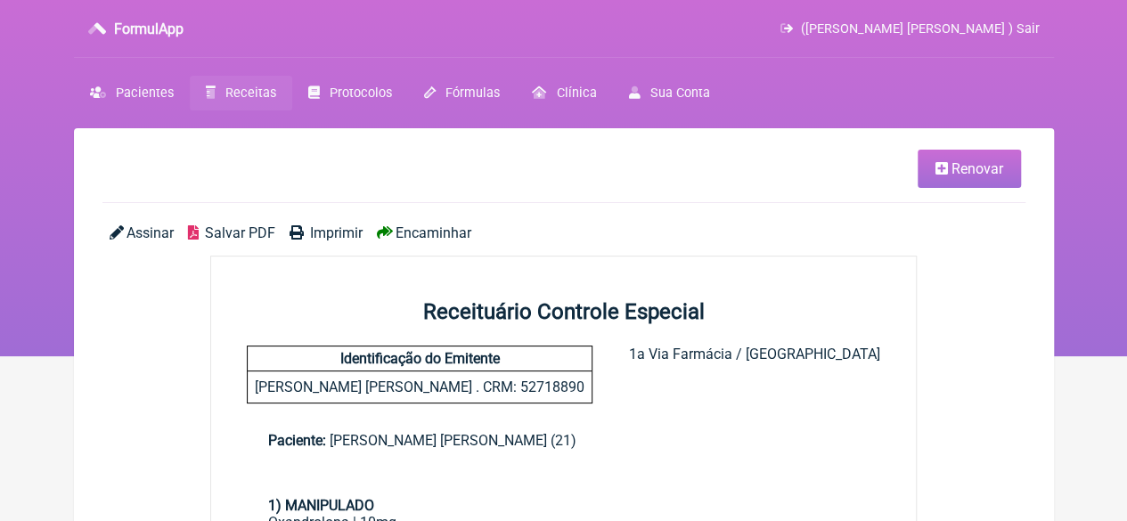
click at [982, 168] on span "Renovar" at bounding box center [978, 168] width 52 height 17
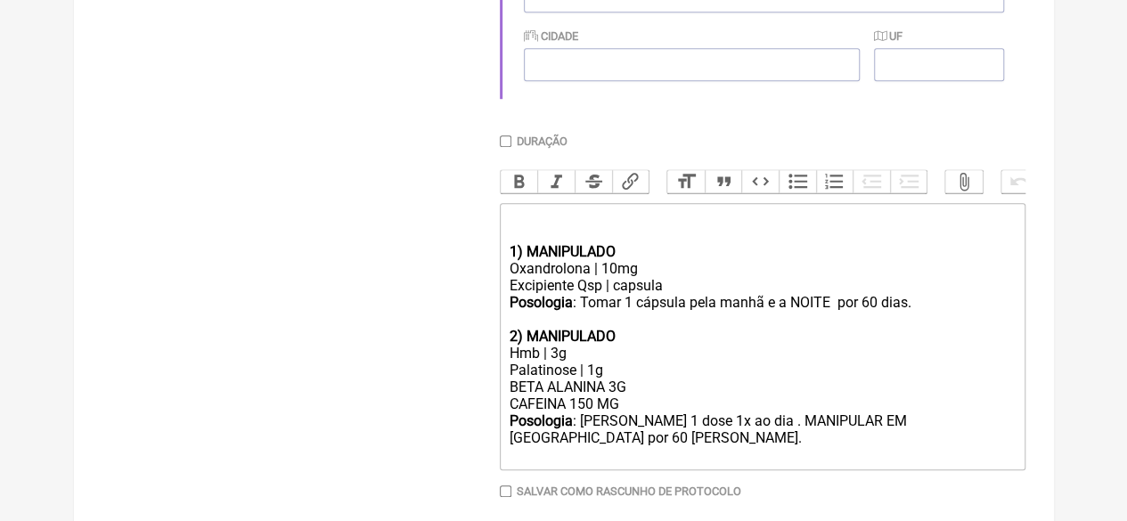
scroll to position [647, 0]
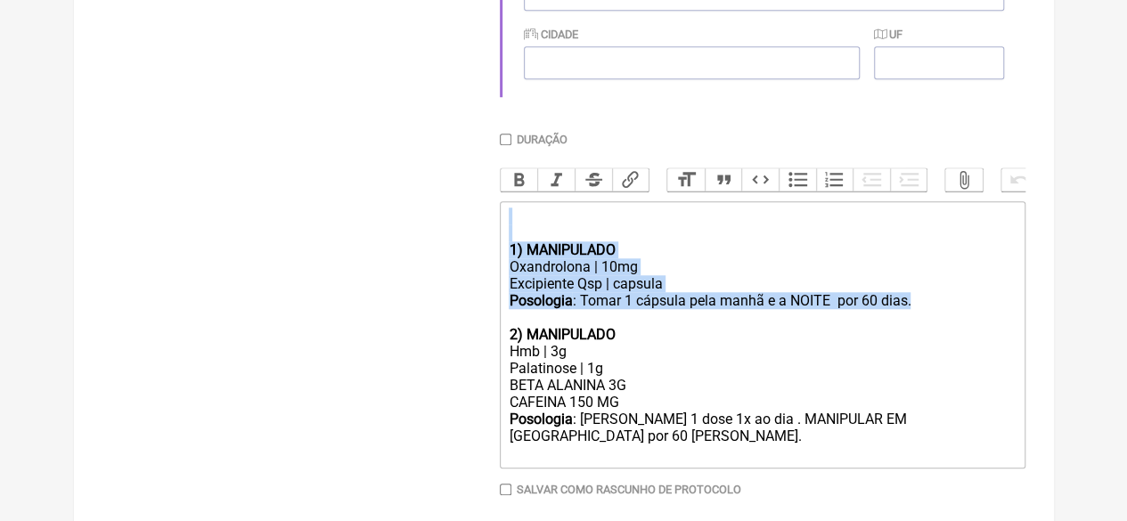
drag, startPoint x: 917, startPoint y: 317, endPoint x: 463, endPoint y: 250, distance: 458.5
click at [463, 250] on form "Buscar Protocolos Formulas Medicamentos Industrializados Suplementos / Cosmétic…" at bounding box center [563, 67] width 923 height 996
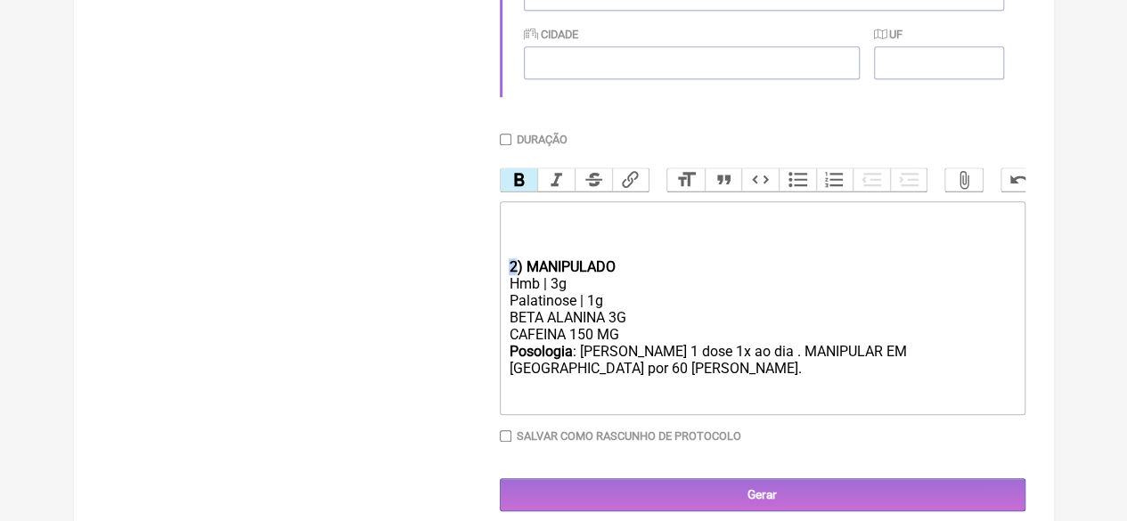
drag, startPoint x: 516, startPoint y: 286, endPoint x: 500, endPoint y: 286, distance: 16.0
click at [500, 286] on trix-editor "2) MANIPULADO Hmb | 3g Palatinose | 1g BETA ALANINA 3G CAFEINA 150 MG Posologia…" at bounding box center [763, 308] width 526 height 214
drag, startPoint x: 594, startPoint y: 349, endPoint x: 574, endPoint y: 350, distance: 19.6
click at [572, 343] on div "BETA ALANINA 3G CAFEINA 150 MG" at bounding box center [762, 326] width 506 height 34
type trix-editor "<div><br><br><br></div><div><strong>1) MANIPULADO</strong></div><div>Hmb | 3g</…"
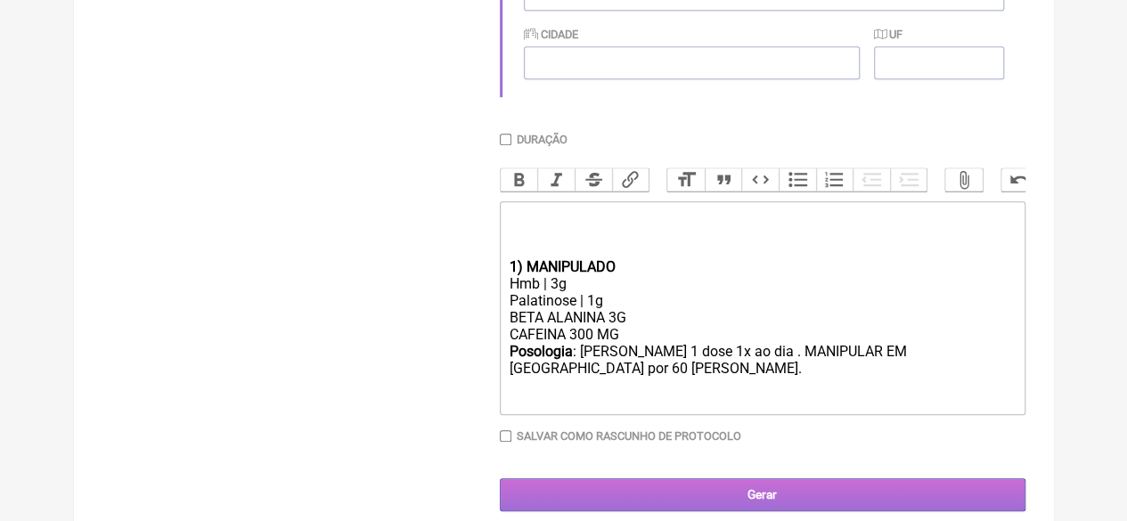
click at [722, 501] on input "Gerar" at bounding box center [763, 495] width 526 height 33
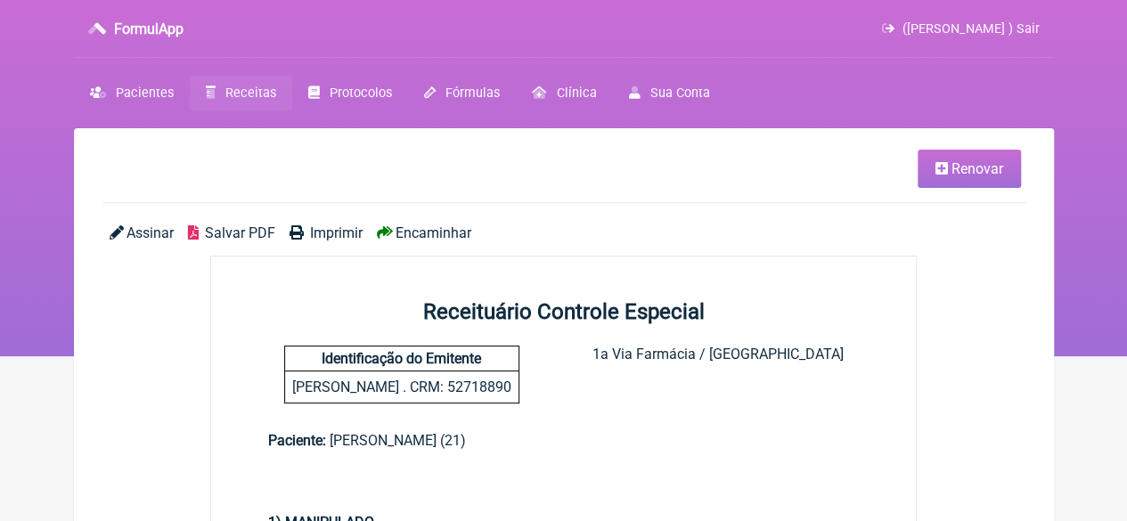
click at [333, 230] on span "Imprimir" at bounding box center [336, 233] width 53 height 17
click at [307, 232] on link "Imprimir" at bounding box center [326, 233] width 73 height 17
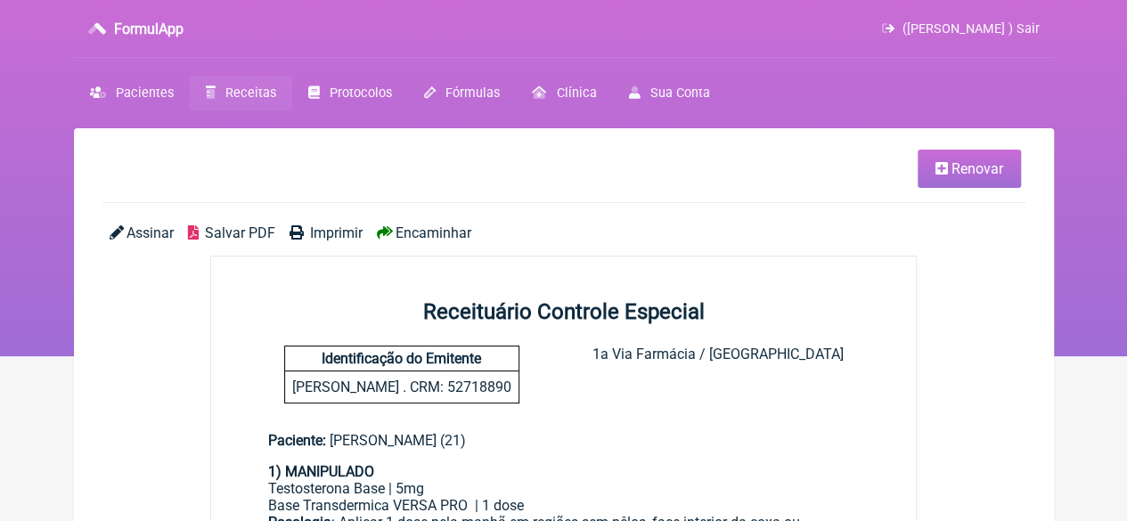
click at [316, 232] on span "Imprimir" at bounding box center [336, 233] width 53 height 17
click at [212, 86] on icon at bounding box center [211, 92] width 10 height 12
